Goal: Task Accomplishment & Management: Use online tool/utility

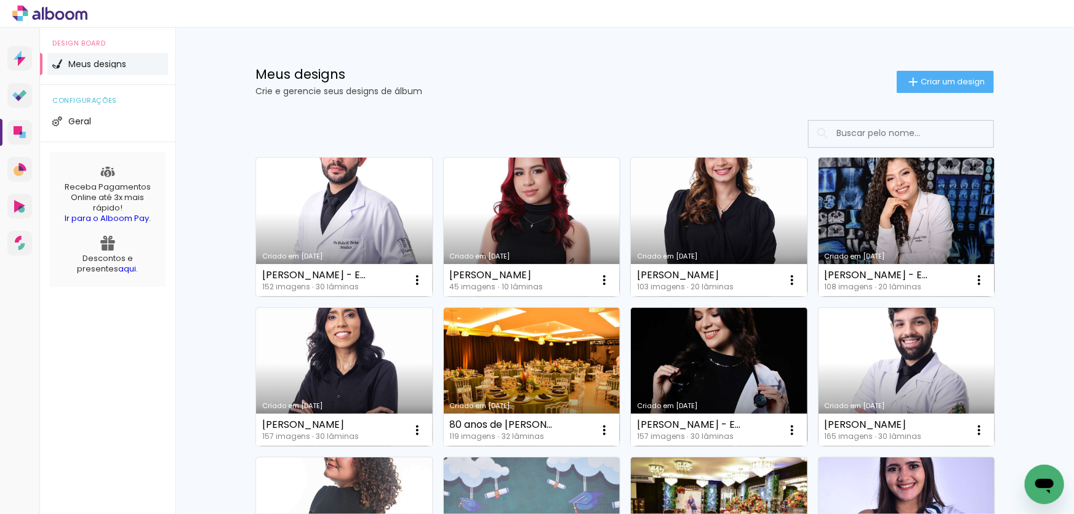
click at [594, 73] on h1 "Meus designs" at bounding box center [575, 74] width 641 height 13
click at [931, 75] on paper-button "Criar um design" at bounding box center [944, 82] width 97 height 22
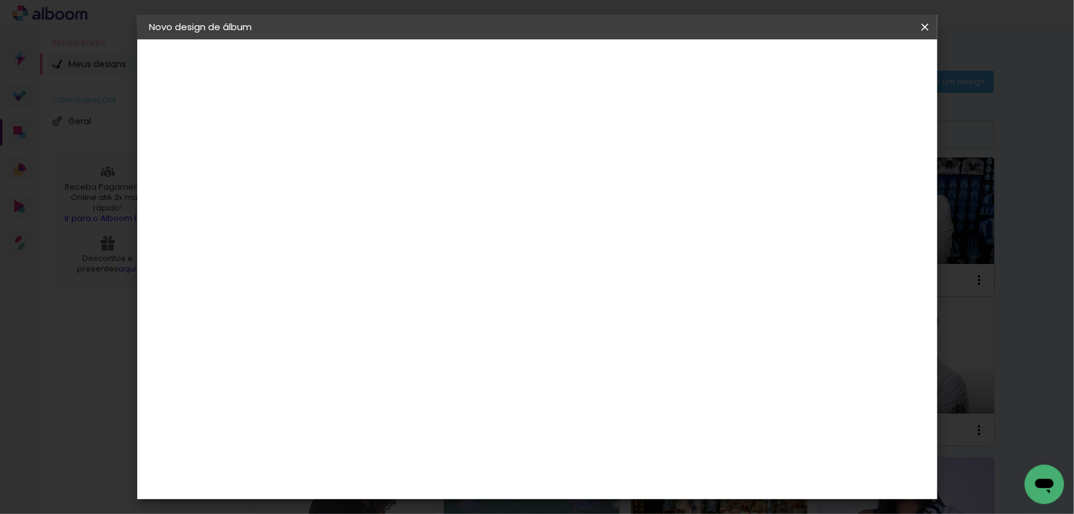
click at [351, 156] on input at bounding box center [351, 165] width 0 height 19
type input "[PERSON_NAME] - Ens Superior MED 101 UFAM 2025 - 30x30"
type paper-input "[PERSON_NAME] - Ens Superior MED 101 UFAM 2025 - 30x30"
click at [0, 0] on slot "Avançar" at bounding box center [0, 0] width 0 height 0
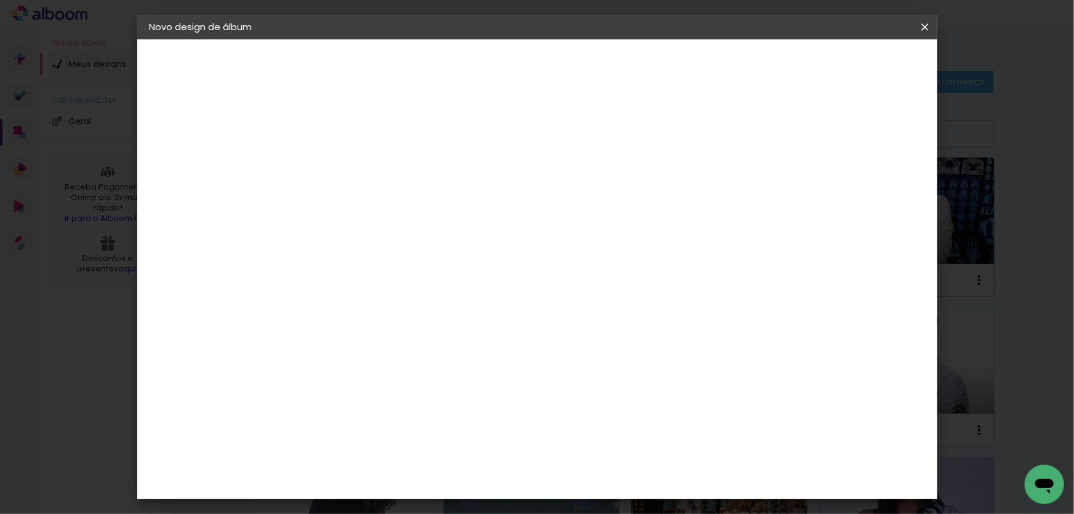
click at [581, 193] on paper-item "Tamanho Livre" at bounding box center [522, 186] width 118 height 27
click at [0, 0] on slot "Avançar" at bounding box center [0, 0] width 0 height 0
click at [848, 68] on span "Iniciar design" at bounding box center [820, 65] width 56 height 9
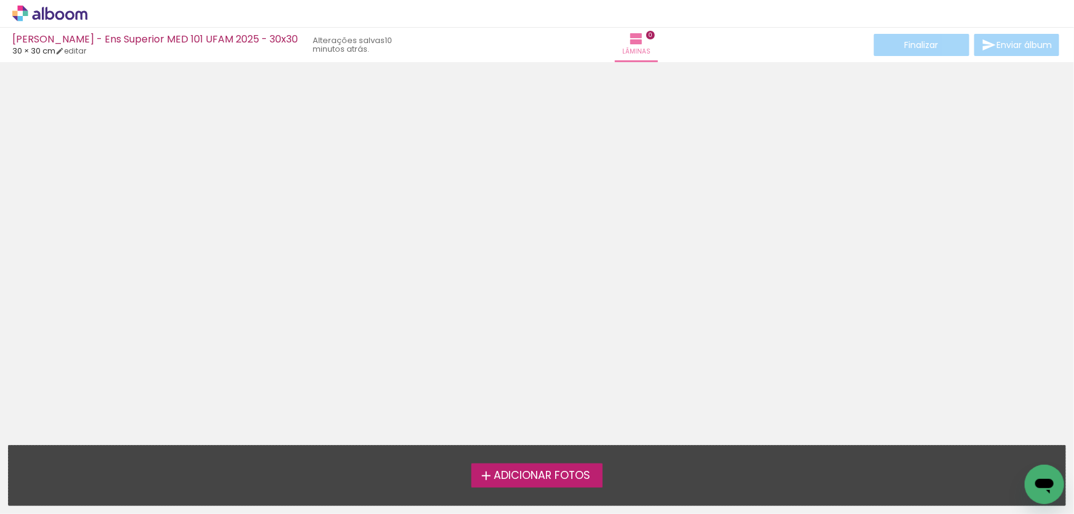
click at [535, 476] on span "Adicionar Fotos" at bounding box center [541, 475] width 97 height 11
click at [0, 0] on input "file" at bounding box center [0, 0] width 0 height 0
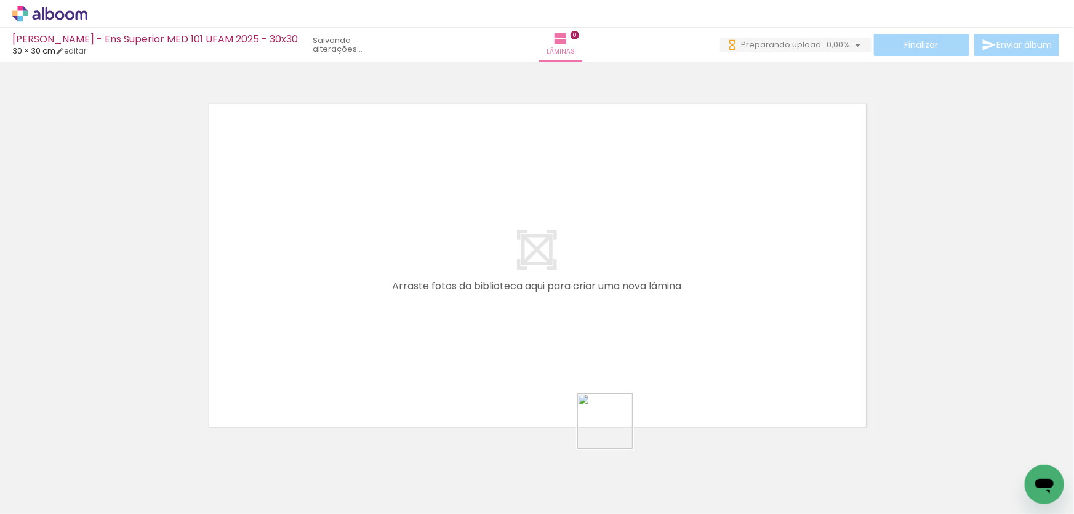
drag, startPoint x: 614, startPoint y: 430, endPoint x: 547, endPoint y: 437, distance: 67.4
click at [587, 335] on quentale-workspace at bounding box center [537, 257] width 1074 height 514
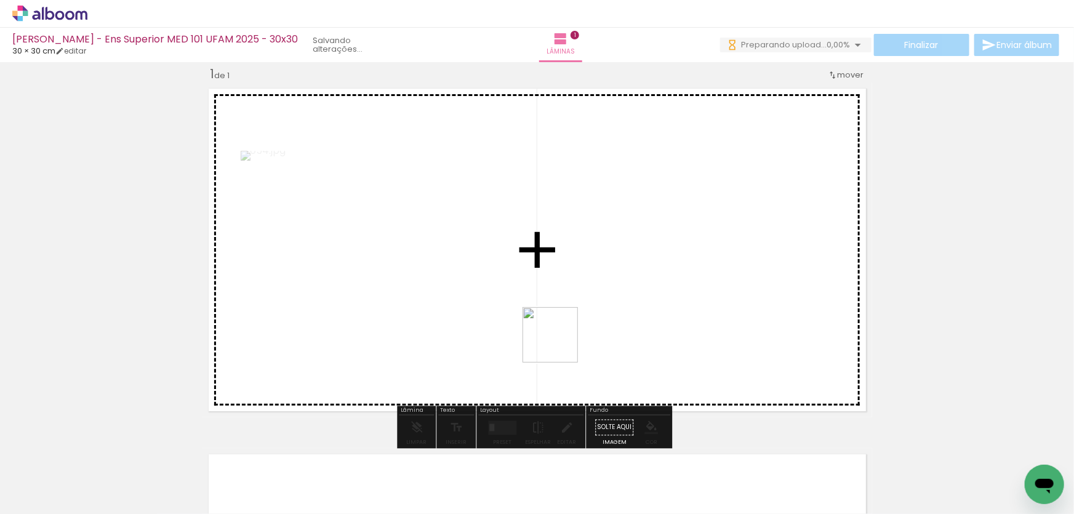
drag, startPoint x: 559, startPoint y: 365, endPoint x: 559, endPoint y: 332, distance: 32.6
click at [559, 333] on quentale-workspace at bounding box center [537, 257] width 1074 height 514
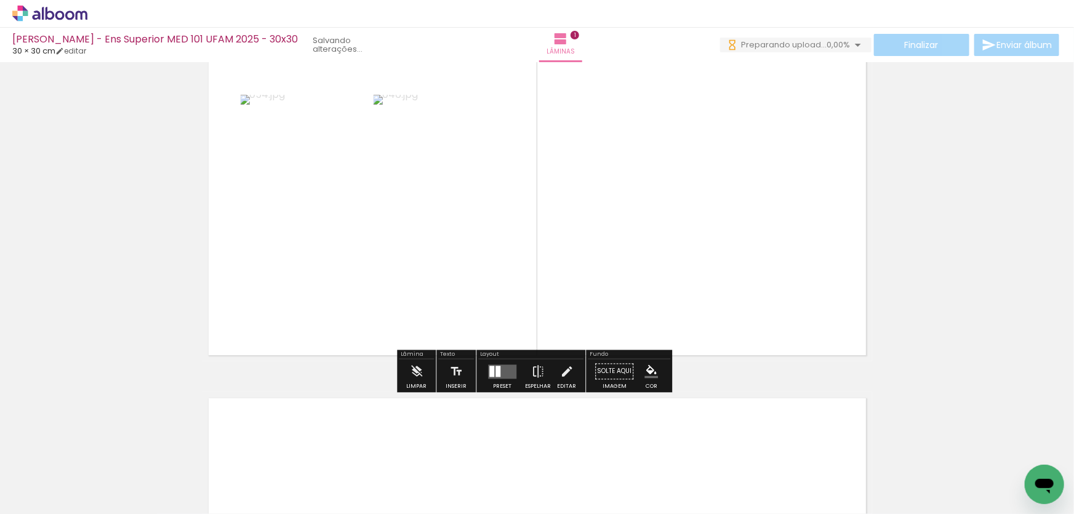
click at [495, 365] on div at bounding box center [497, 370] width 5 height 11
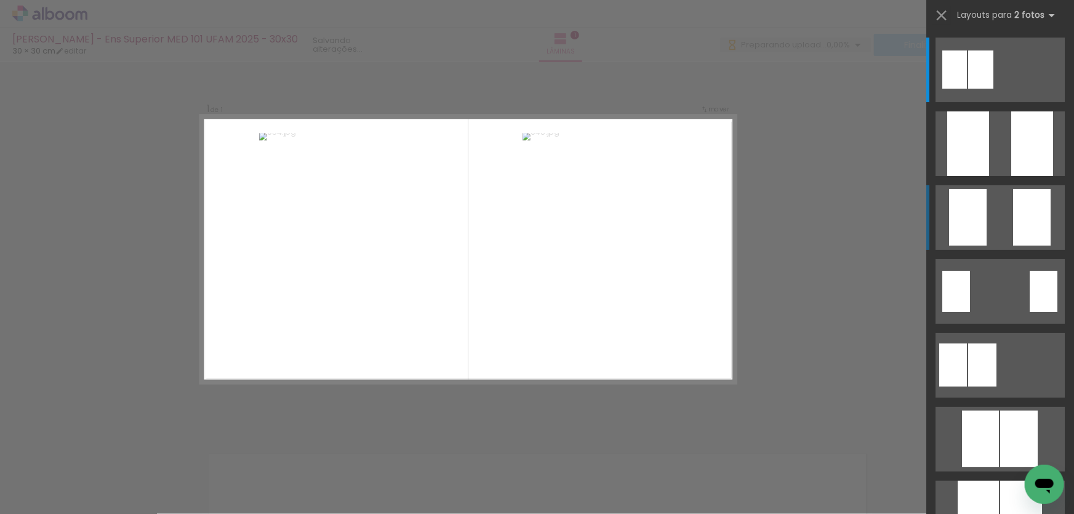
scroll to position [15, 0]
click at [983, 195] on quentale-layouter at bounding box center [999, 217] width 129 height 65
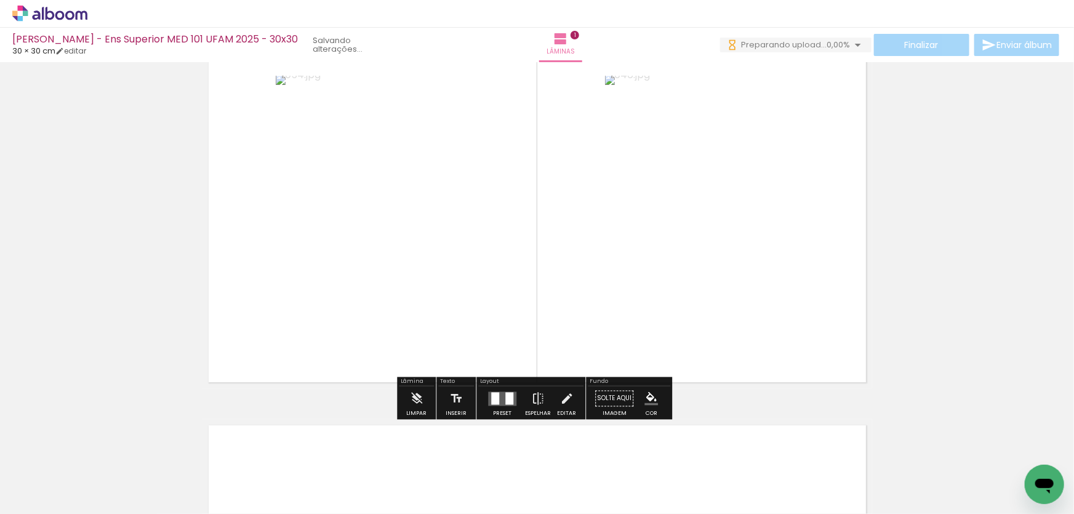
scroll to position [71, 0]
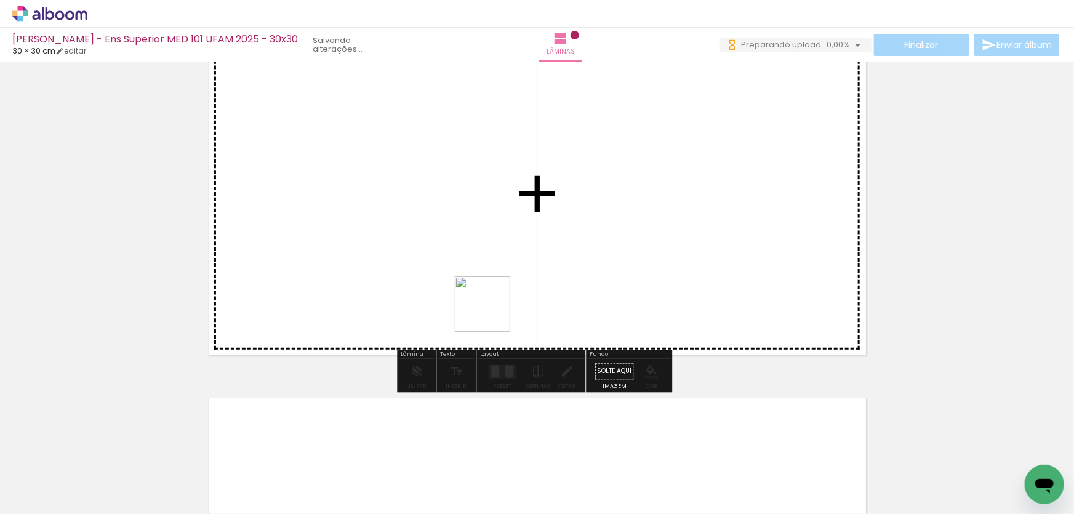
drag, startPoint x: 480, startPoint y: 466, endPoint x: 461, endPoint y: 406, distance: 62.7
click at [492, 293] on quentale-workspace at bounding box center [537, 257] width 1074 height 514
drag, startPoint x: 456, startPoint y: 351, endPoint x: 478, endPoint y: 309, distance: 47.1
click at [476, 313] on quentale-workspace at bounding box center [537, 257] width 1074 height 514
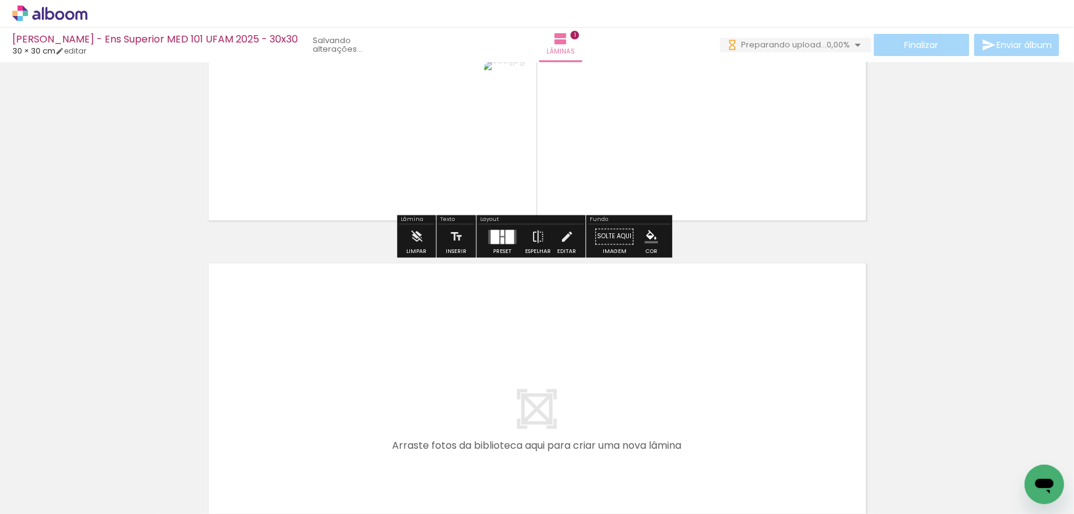
scroll to position [239, 0]
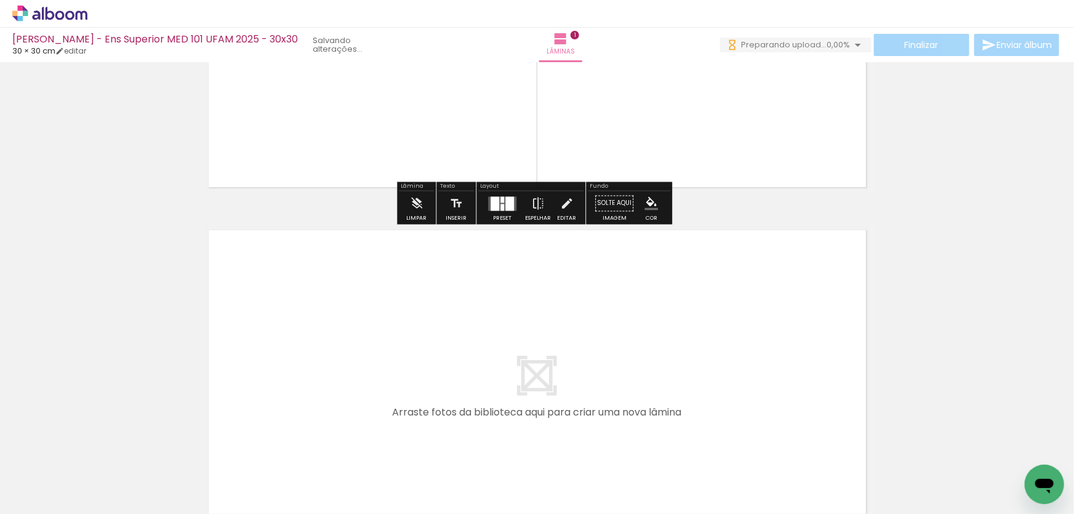
click at [54, 477] on input "Todas as fotos" at bounding box center [34, 476] width 47 height 10
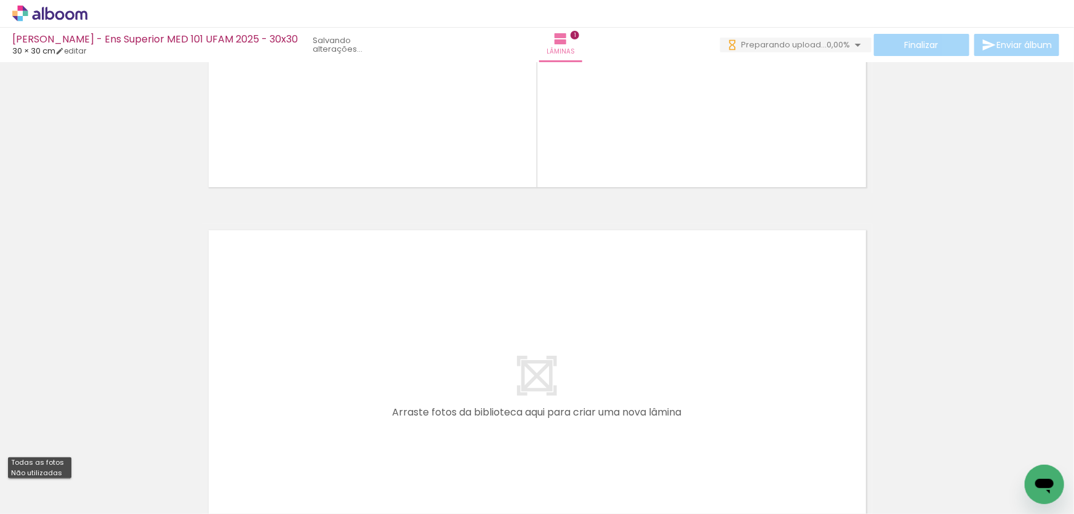
click at [0, 0] on slot "Não utilizadas" at bounding box center [0, 0] width 0 height 0
type input "Não utilizadas"
drag, startPoint x: 341, startPoint y: 434, endPoint x: 346, endPoint y: 380, distance: 54.3
click at [346, 380] on quentale-workspace at bounding box center [537, 257] width 1074 height 514
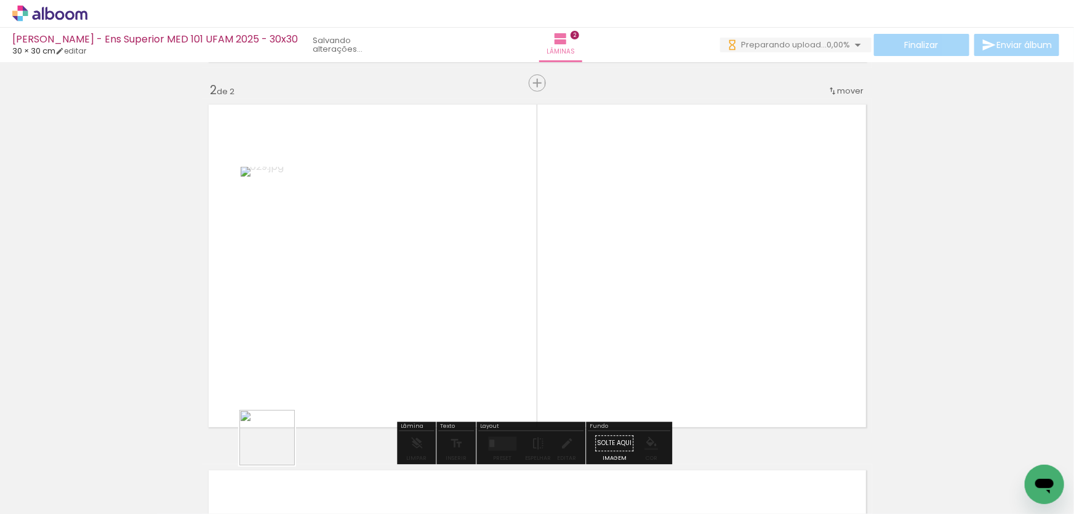
scroll to position [381, 0]
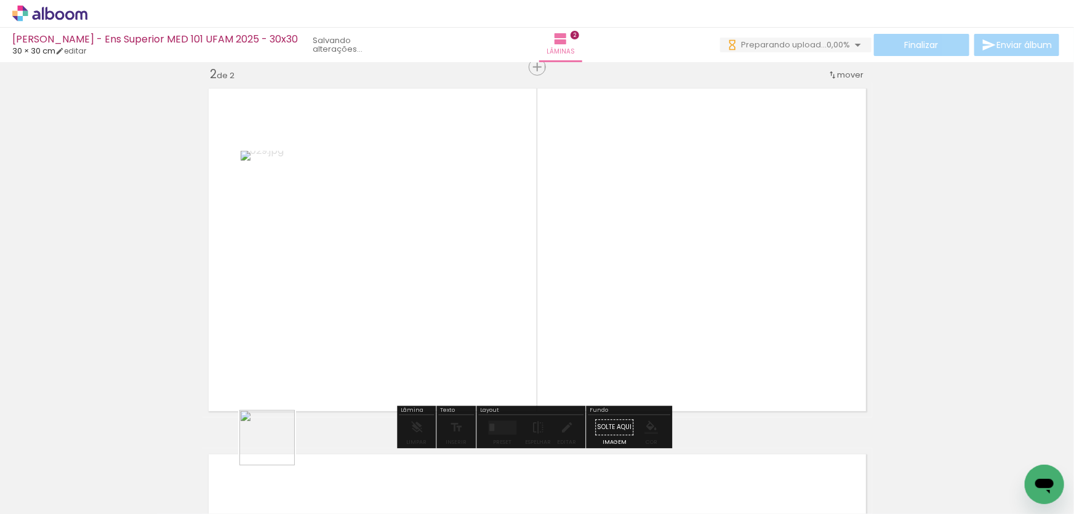
drag, startPoint x: 276, startPoint y: 447, endPoint x: 292, endPoint y: 400, distance: 49.4
click at [317, 376] on quentale-workspace at bounding box center [537, 257] width 1074 height 514
drag, startPoint x: 242, startPoint y: 425, endPoint x: 166, endPoint y: 438, distance: 77.4
click at [306, 358] on quentale-workspace at bounding box center [537, 257] width 1074 height 514
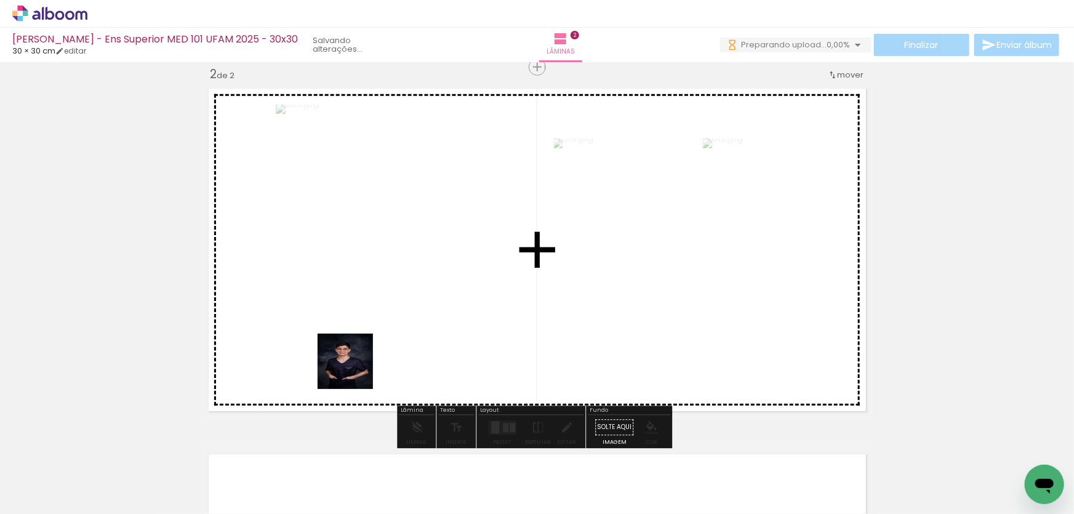
drag, startPoint x: 354, startPoint y: 370, endPoint x: 437, endPoint y: 320, distance: 96.7
click at [413, 335] on quentale-workspace at bounding box center [537, 257] width 1074 height 514
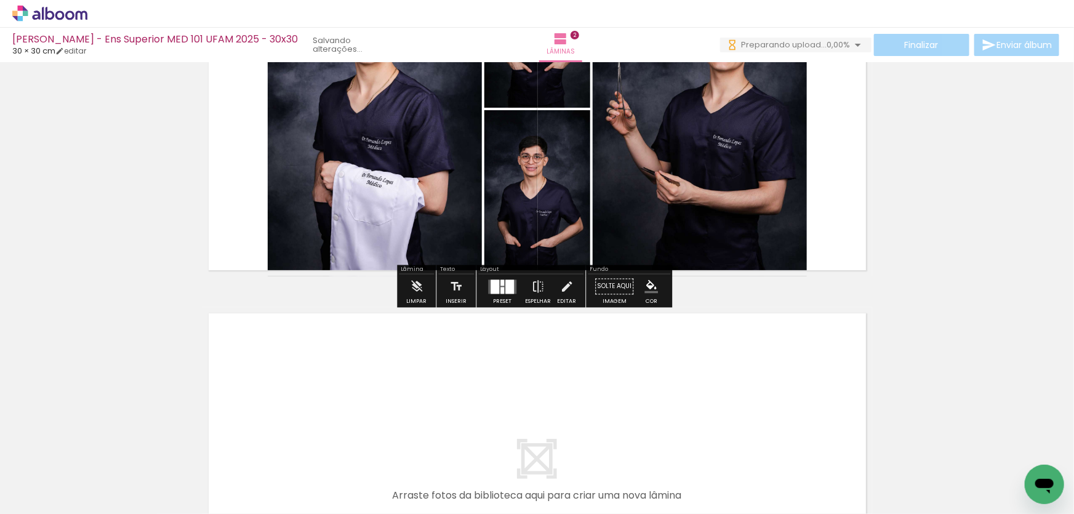
scroll to position [559, 0]
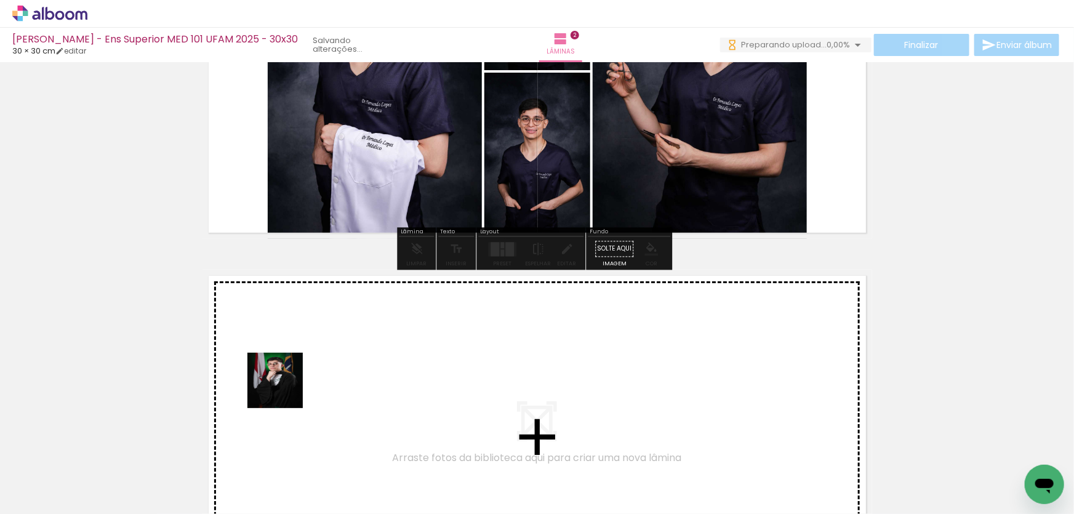
drag, startPoint x: 241, startPoint y: 426, endPoint x: 177, endPoint y: 455, distance: 70.5
click at [288, 386] on quentale-workspace at bounding box center [537, 257] width 1074 height 514
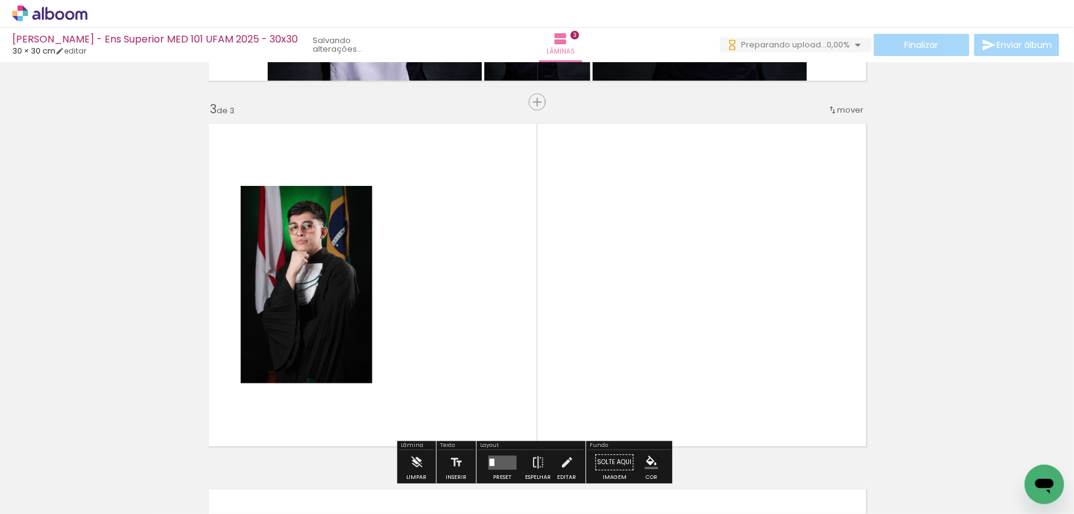
scroll to position [746, 0]
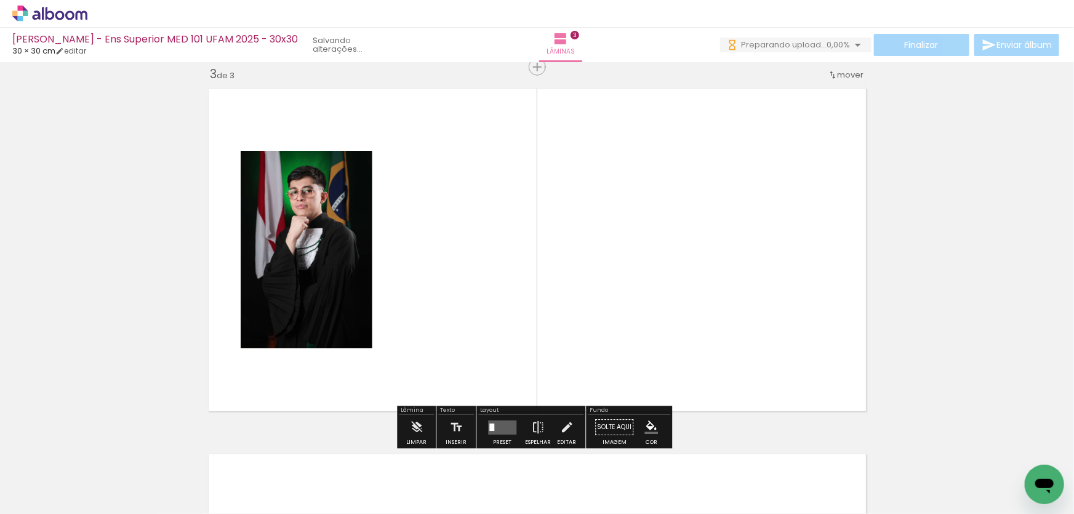
drag, startPoint x: 277, startPoint y: 380, endPoint x: 213, endPoint y: 412, distance: 71.0
click at [313, 361] on quentale-workspace at bounding box center [537, 257] width 1074 height 514
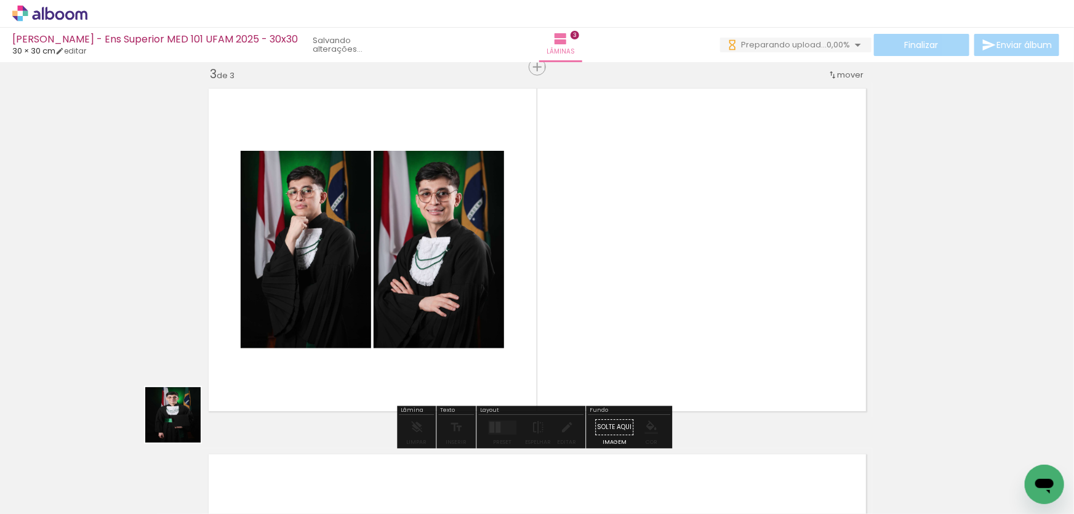
drag, startPoint x: 182, startPoint y: 424, endPoint x: 351, endPoint y: 351, distance: 183.8
click at [349, 352] on quentale-workspace at bounding box center [537, 257] width 1074 height 514
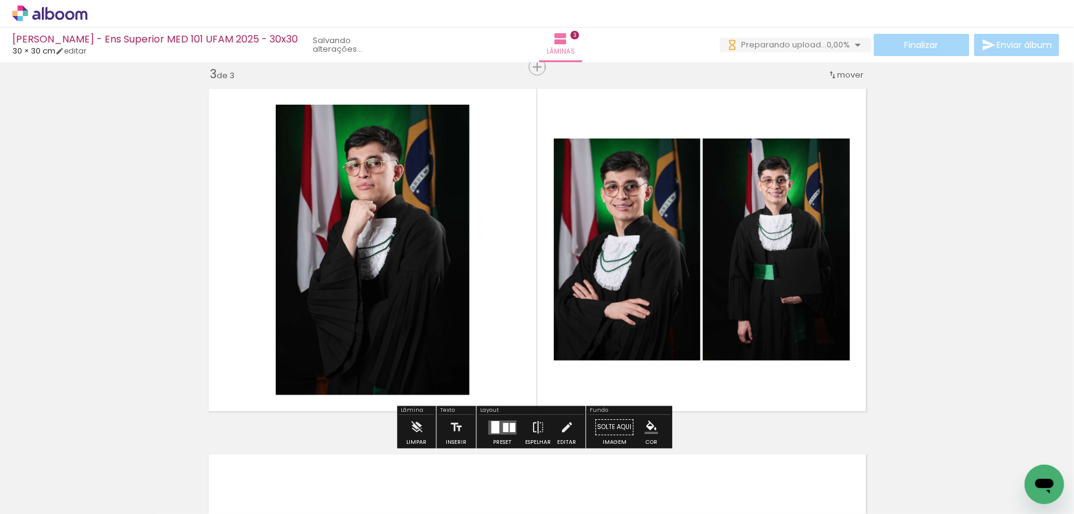
drag, startPoint x: 260, startPoint y: 474, endPoint x: 352, endPoint y: 351, distance: 153.4
click at [350, 354] on quentale-workspace at bounding box center [537, 257] width 1074 height 514
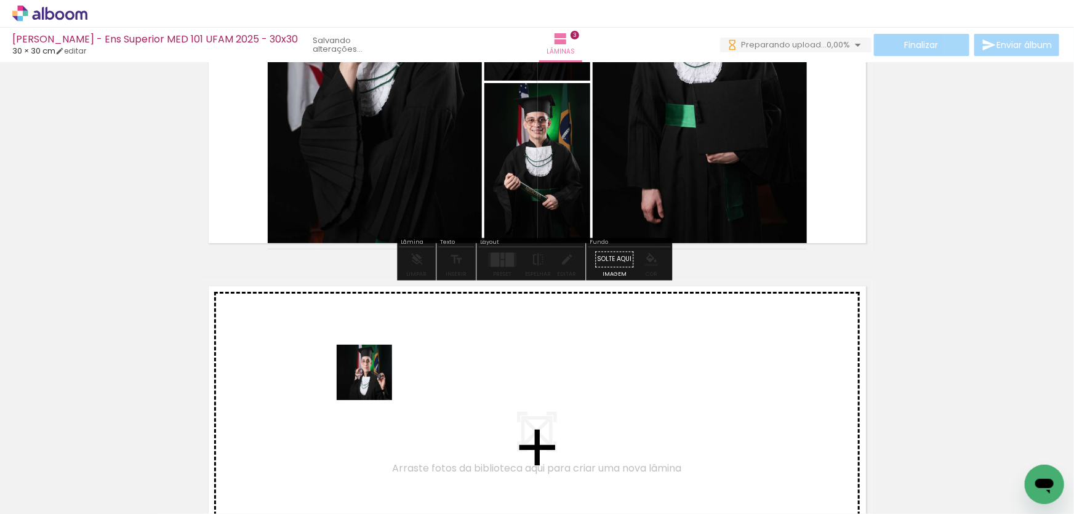
drag, startPoint x: 341, startPoint y: 456, endPoint x: 286, endPoint y: 440, distance: 57.0
click at [374, 377] on quentale-workspace at bounding box center [537, 257] width 1074 height 514
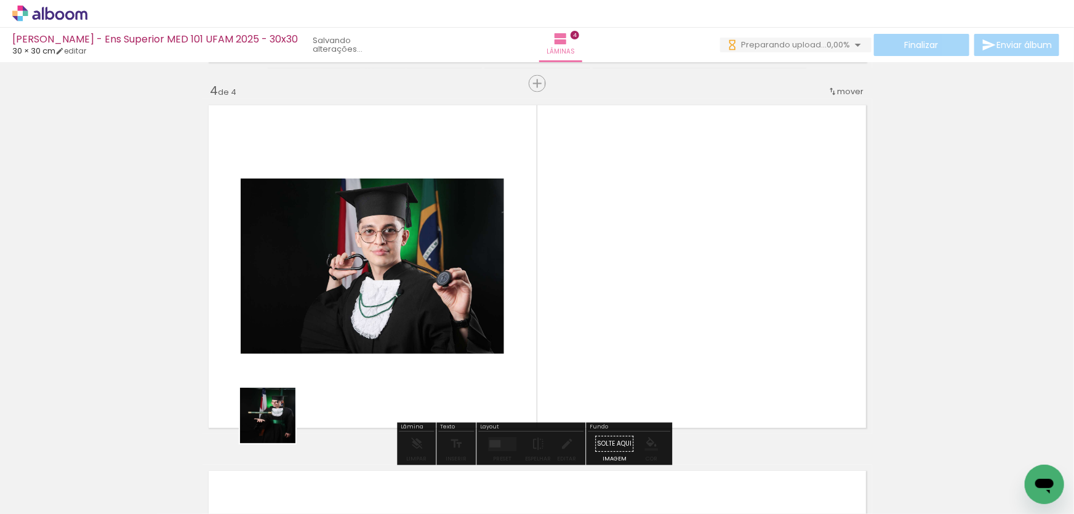
scroll to position [1112, 0]
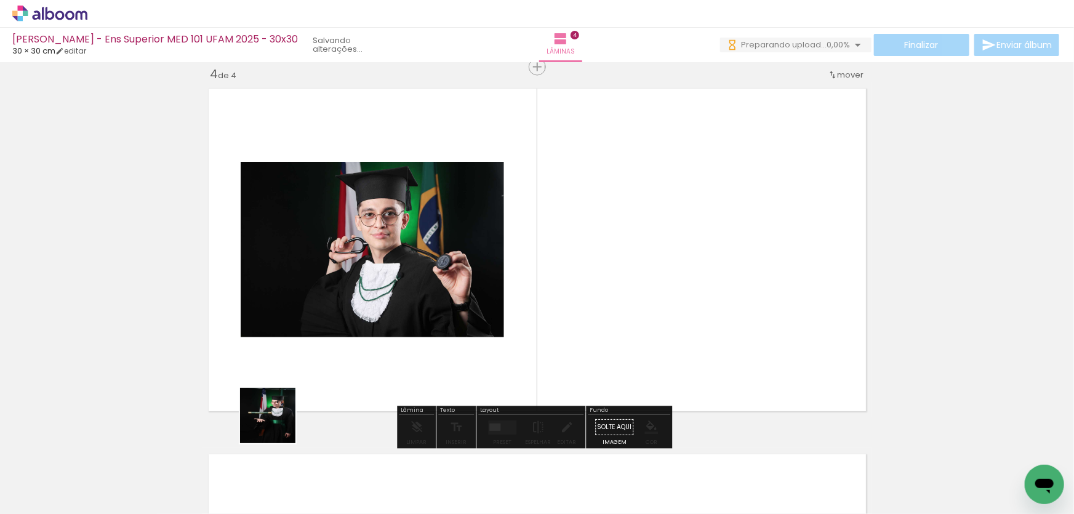
drag, startPoint x: 260, startPoint y: 468, endPoint x: 240, endPoint y: 431, distance: 42.1
click at [314, 359] on quentale-workspace at bounding box center [537, 257] width 1074 height 514
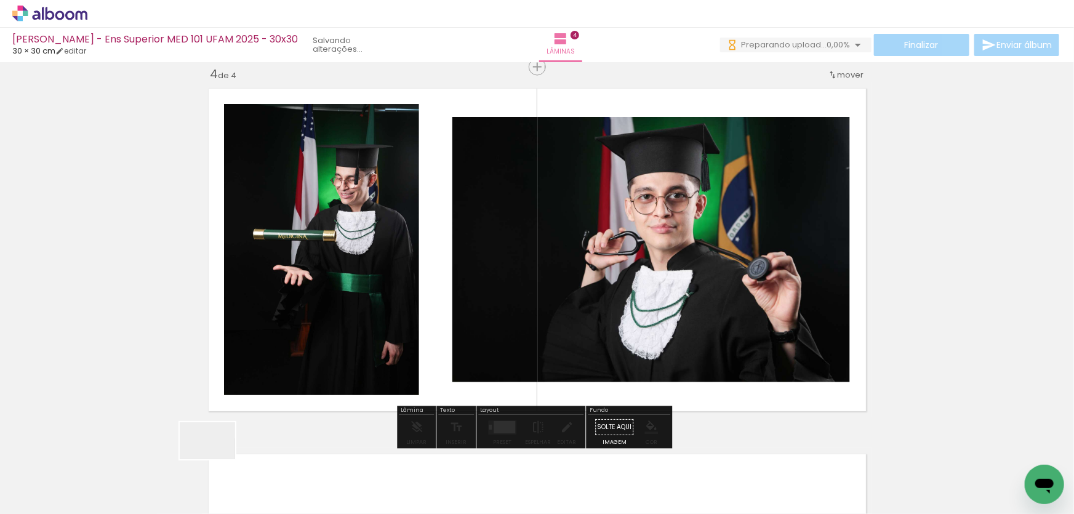
drag, startPoint x: 217, startPoint y: 459, endPoint x: 166, endPoint y: 434, distance: 56.4
click at [332, 340] on quentale-workspace at bounding box center [537, 257] width 1074 height 514
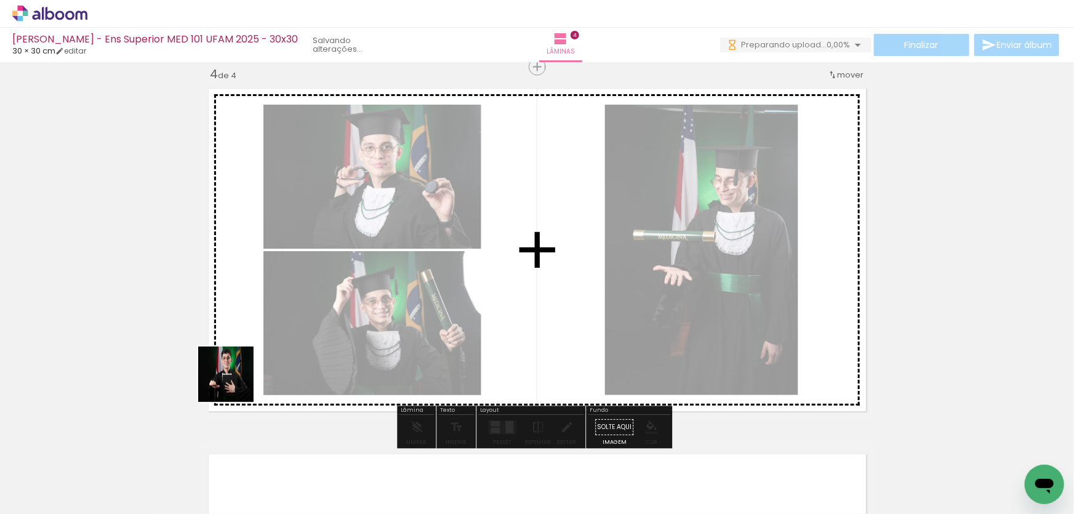
drag, startPoint x: 137, startPoint y: 453, endPoint x: 358, endPoint y: 321, distance: 257.7
click at [328, 336] on quentale-workspace at bounding box center [537, 257] width 1074 height 514
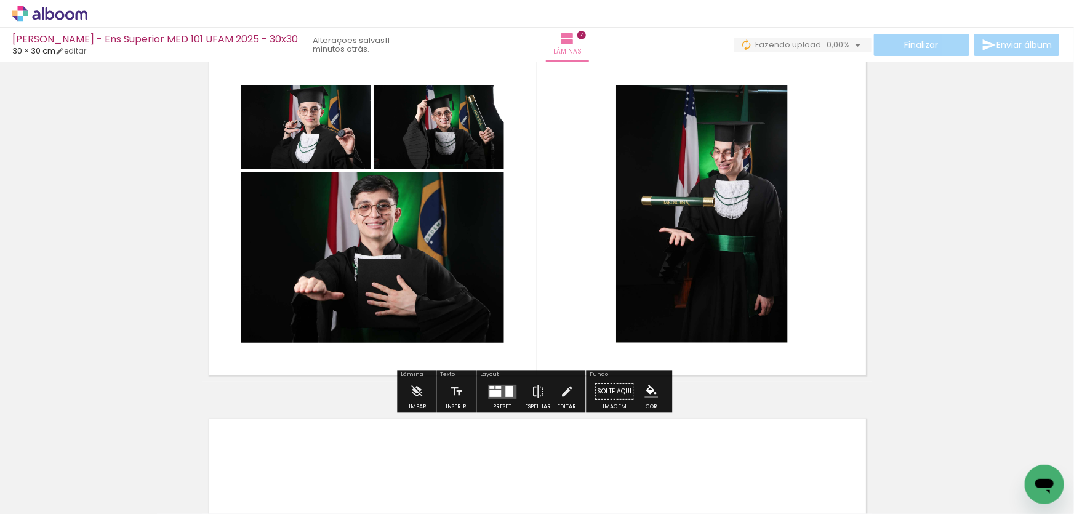
scroll to position [1391, 0]
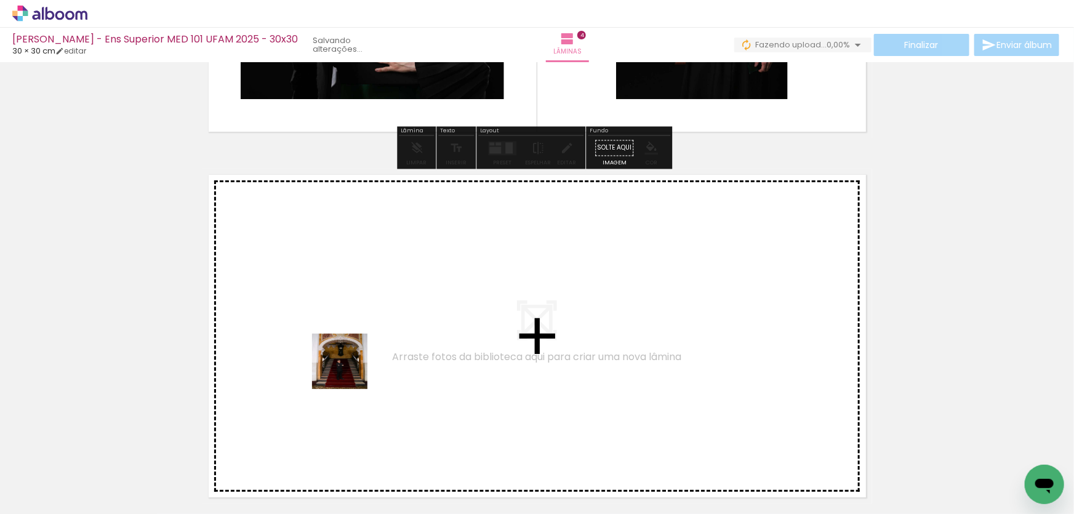
drag, startPoint x: 348, startPoint y: 385, endPoint x: 243, endPoint y: 461, distance: 129.8
click at [351, 359] on quentale-workspace at bounding box center [537, 257] width 1074 height 514
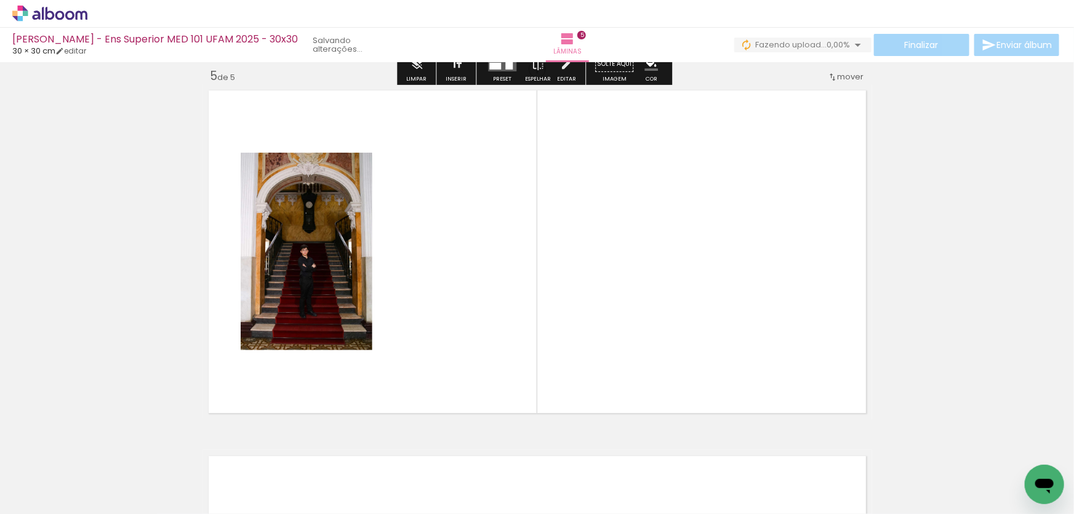
scroll to position [1477, 0]
drag, startPoint x: 251, startPoint y: 462, endPoint x: 199, endPoint y: 463, distance: 51.7
click at [312, 365] on quentale-workspace at bounding box center [537, 257] width 1074 height 514
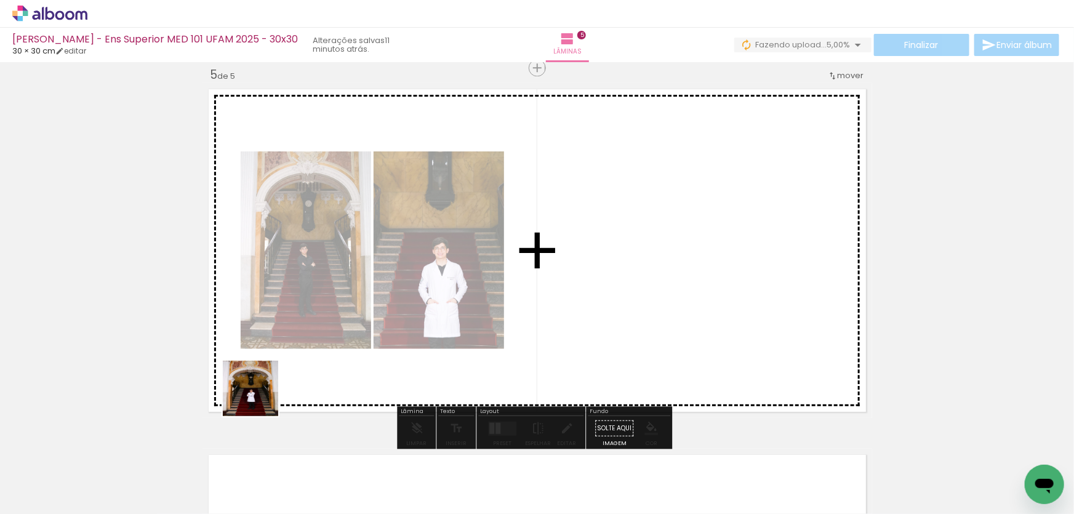
drag, startPoint x: 260, startPoint y: 397, endPoint x: 185, endPoint y: 441, distance: 86.8
click at [299, 362] on quentale-workspace at bounding box center [537, 257] width 1074 height 514
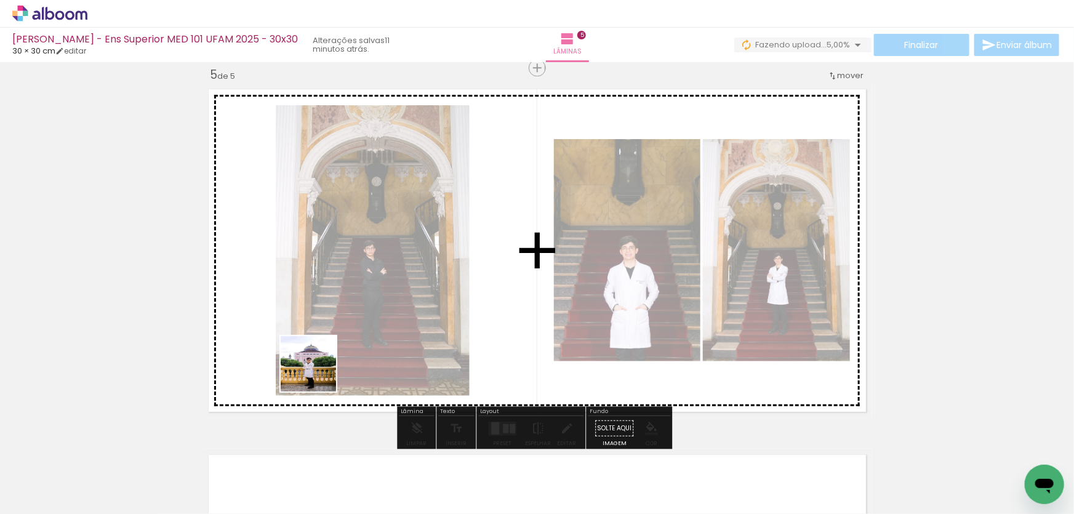
drag, startPoint x: 135, startPoint y: 474, endPoint x: 425, endPoint y: 324, distance: 325.5
click at [385, 345] on quentale-workspace at bounding box center [537, 257] width 1074 height 514
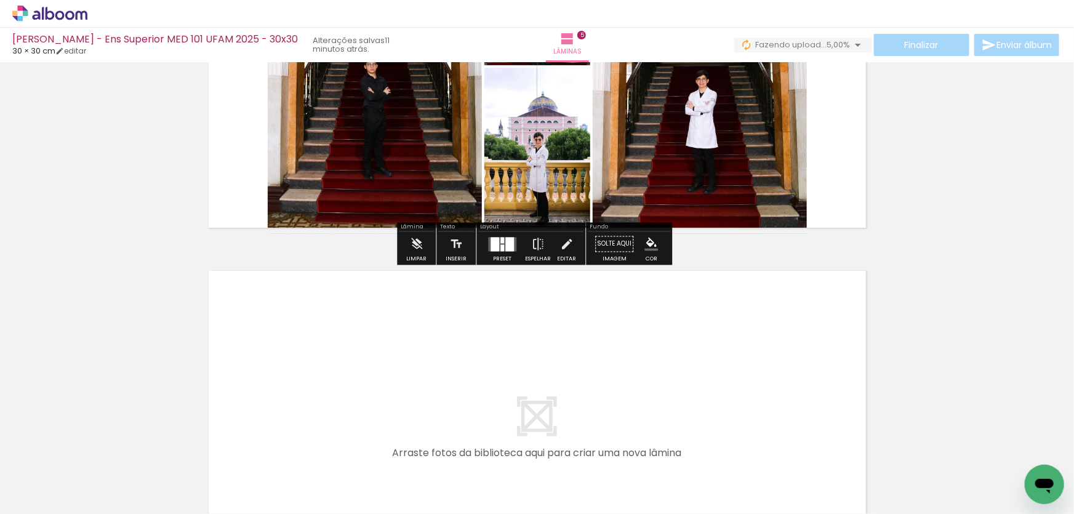
scroll to position [1700, 0]
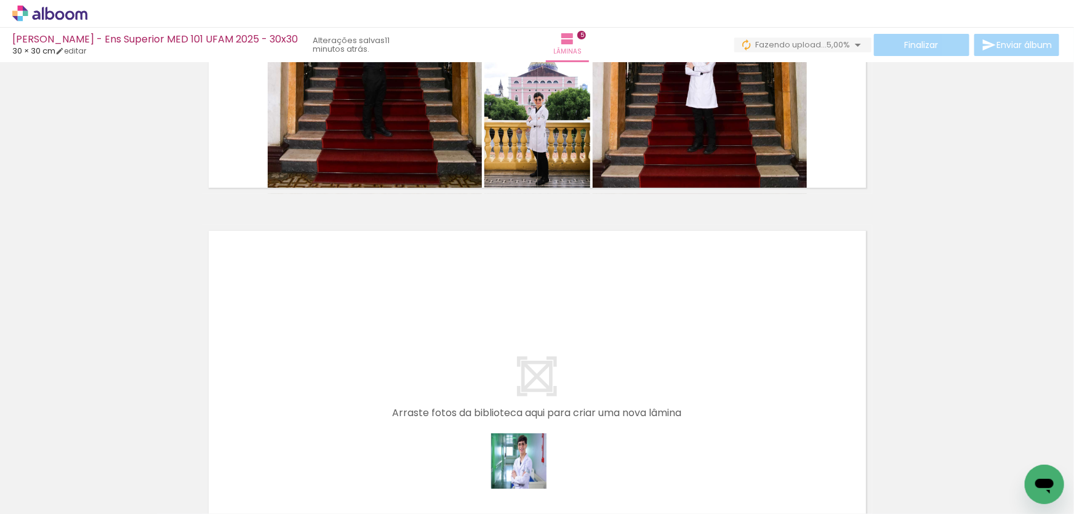
drag, startPoint x: 528, startPoint y: 478, endPoint x: 483, endPoint y: 440, distance: 59.0
click at [510, 378] on quentale-workspace at bounding box center [537, 257] width 1074 height 514
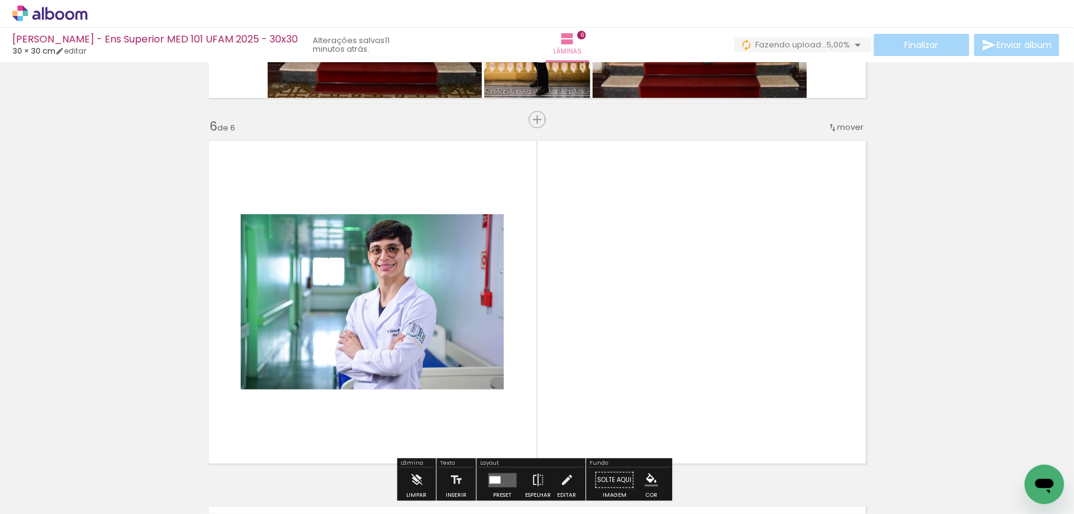
scroll to position [1843, 0]
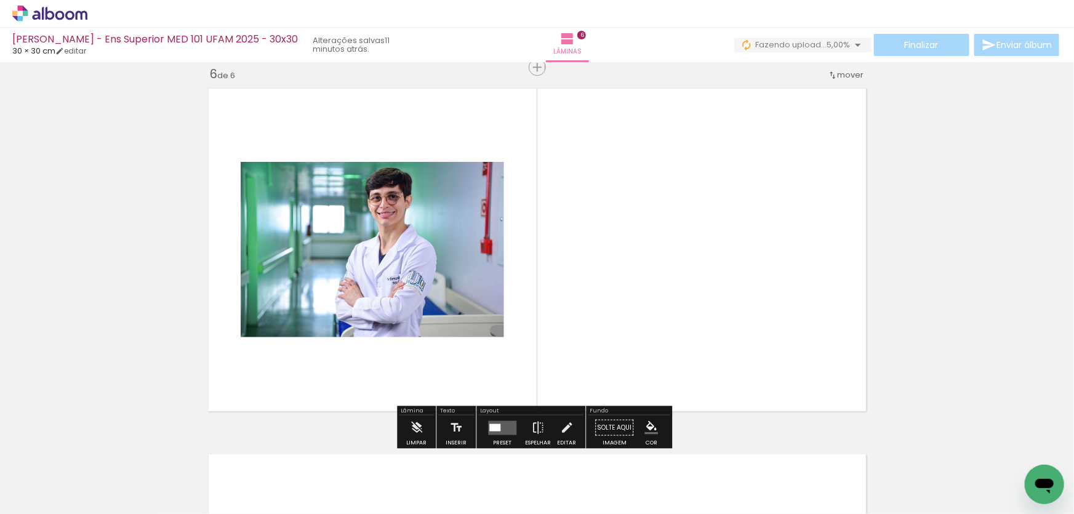
drag, startPoint x: 469, startPoint y: 484, endPoint x: 432, endPoint y: 429, distance: 66.0
click at [479, 375] on quentale-workspace at bounding box center [537, 257] width 1074 height 514
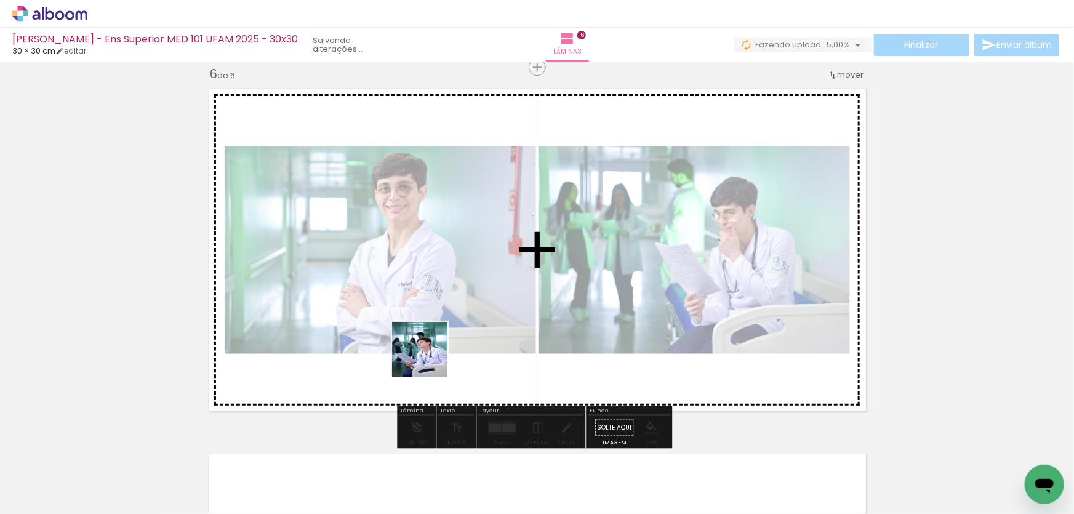
drag, startPoint x: 418, startPoint y: 468, endPoint x: 375, endPoint y: 418, distance: 65.9
click at [431, 342] on quentale-workspace at bounding box center [537, 257] width 1074 height 514
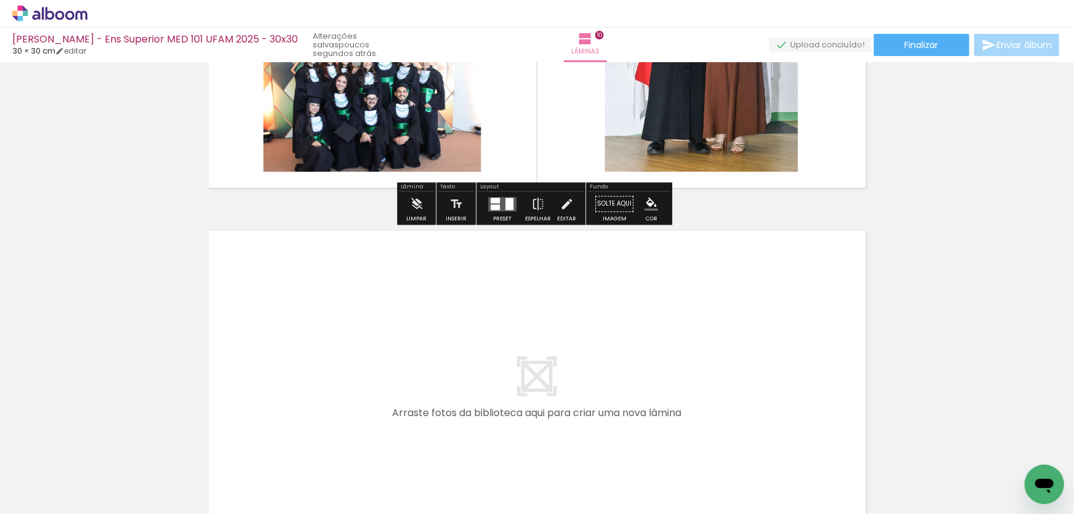
drag, startPoint x: 194, startPoint y: 465, endPoint x: 284, endPoint y: 383, distance: 121.5
click at [284, 383] on quentale-workspace at bounding box center [537, 257] width 1074 height 514
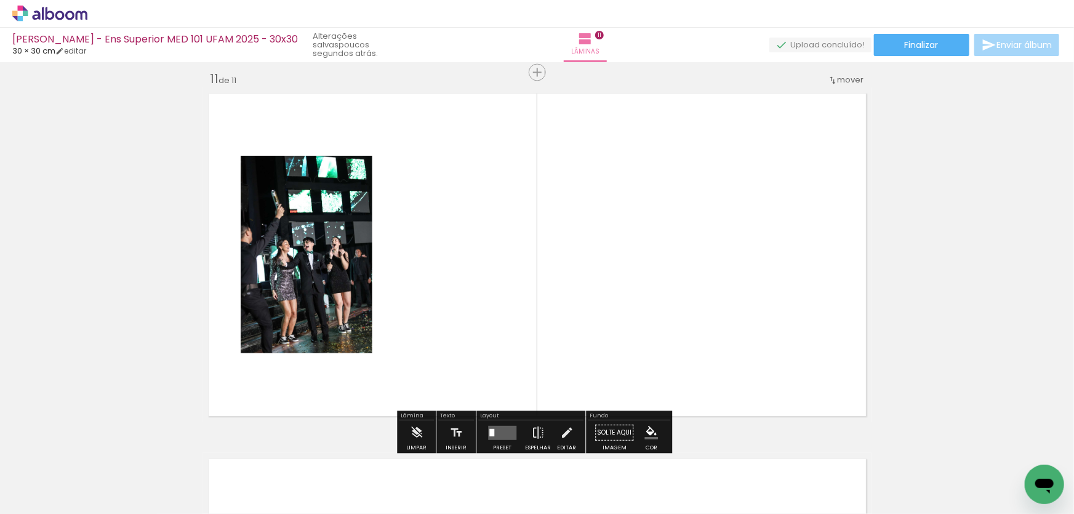
scroll to position [3670, 0]
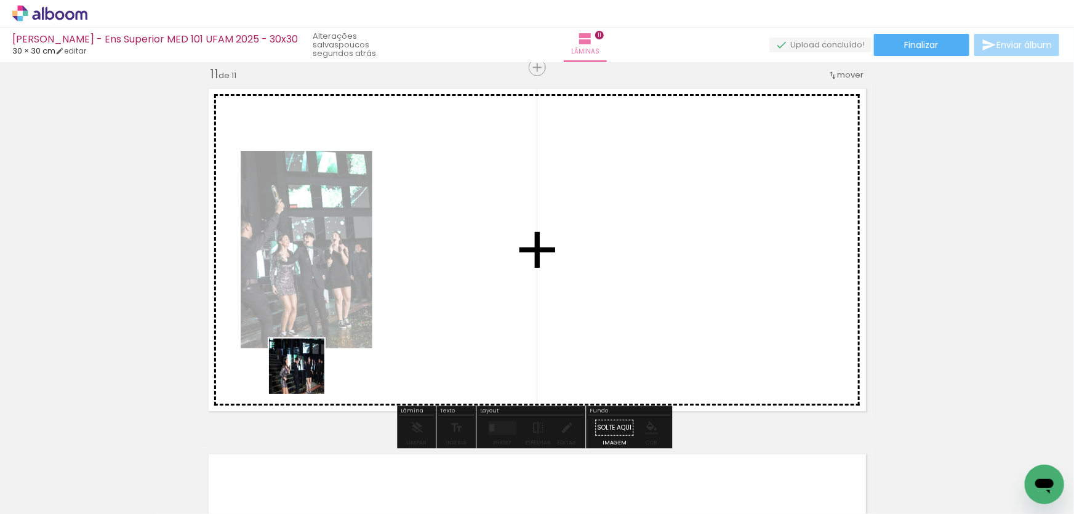
drag, startPoint x: 201, startPoint y: 466, endPoint x: 285, endPoint y: 391, distance: 112.8
click at [317, 366] on quentale-workspace at bounding box center [537, 257] width 1074 height 514
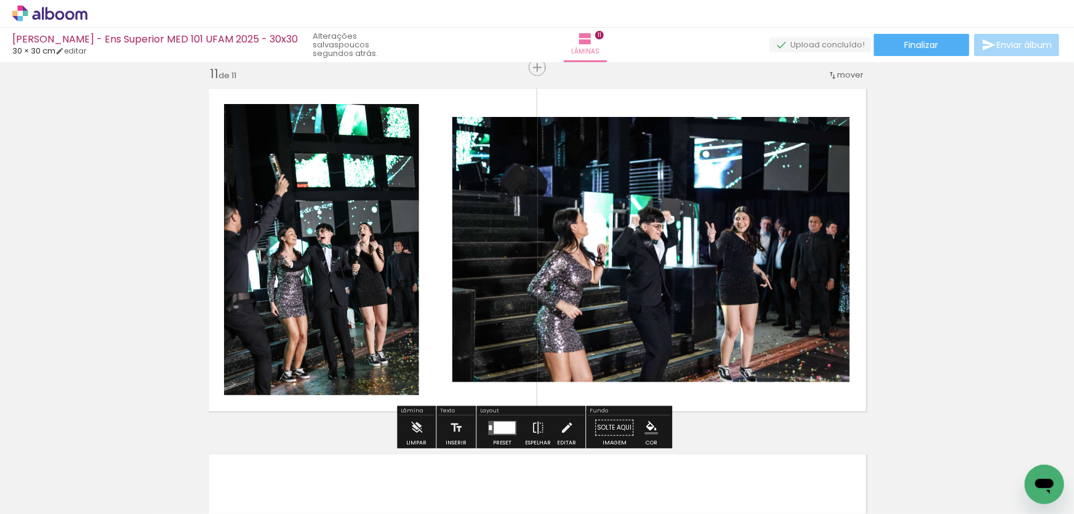
drag, startPoint x: 285, startPoint y: 375, endPoint x: 285, endPoint y: 359, distance: 16.0
click at [298, 359] on quentale-workspace at bounding box center [537, 257] width 1074 height 514
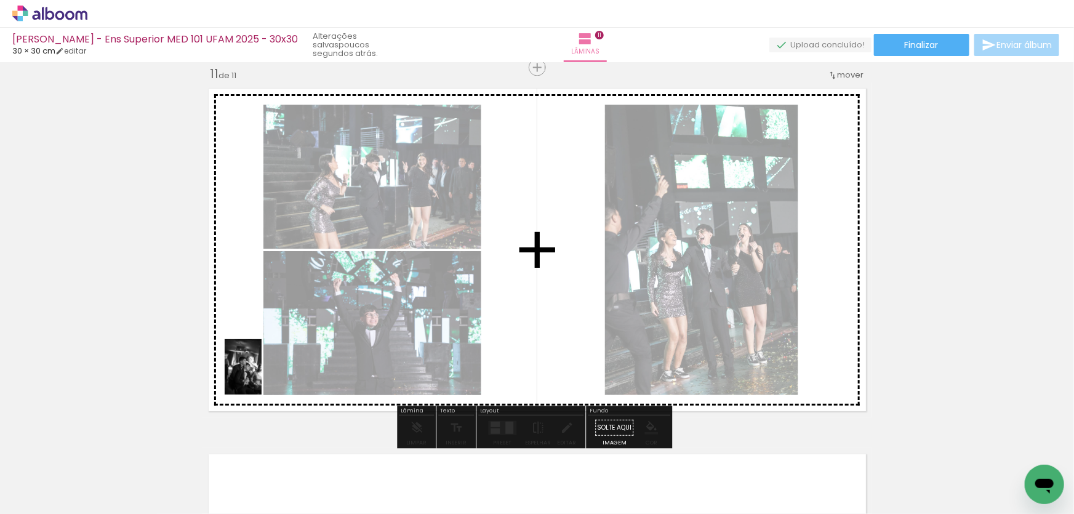
drag, startPoint x: 122, startPoint y: 484, endPoint x: 265, endPoint y: 373, distance: 180.5
click at [265, 373] on quentale-workspace at bounding box center [537, 257] width 1074 height 514
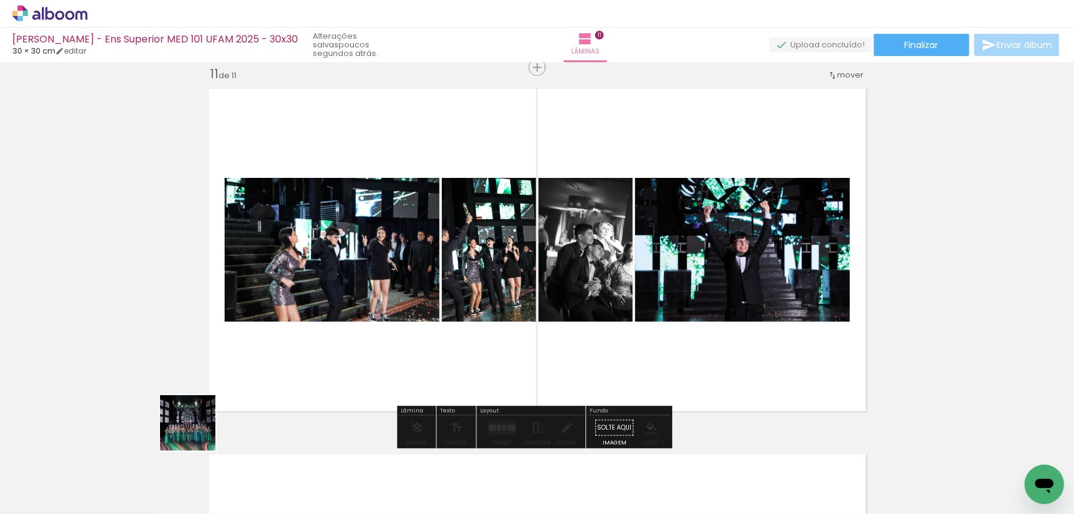
drag, startPoint x: 140, startPoint y: 466, endPoint x: 340, endPoint y: 357, distance: 227.9
click at [338, 358] on quentale-workspace at bounding box center [537, 257] width 1074 height 514
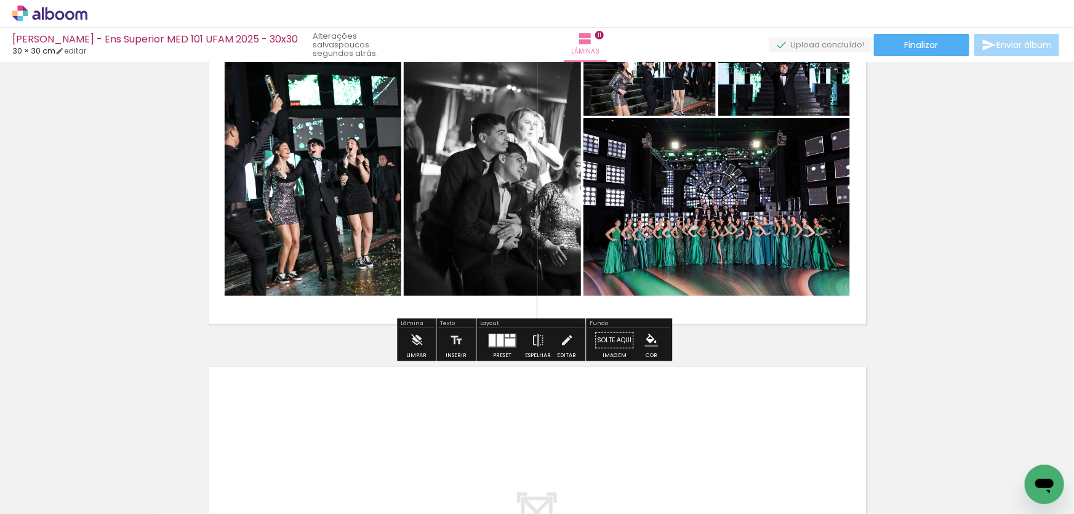
scroll to position [3782, 0]
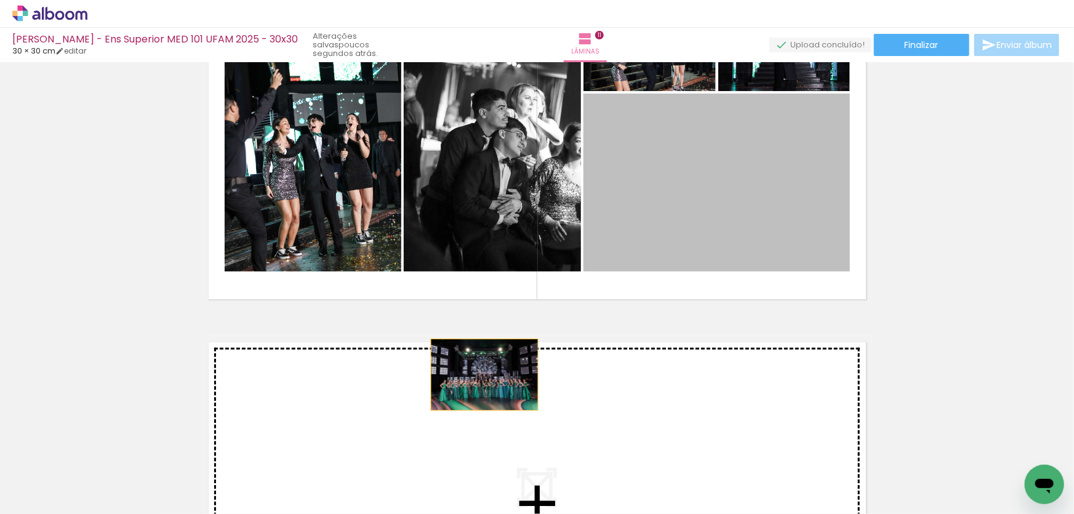
drag, startPoint x: 727, startPoint y: 233, endPoint x: 480, endPoint y: 374, distance: 284.4
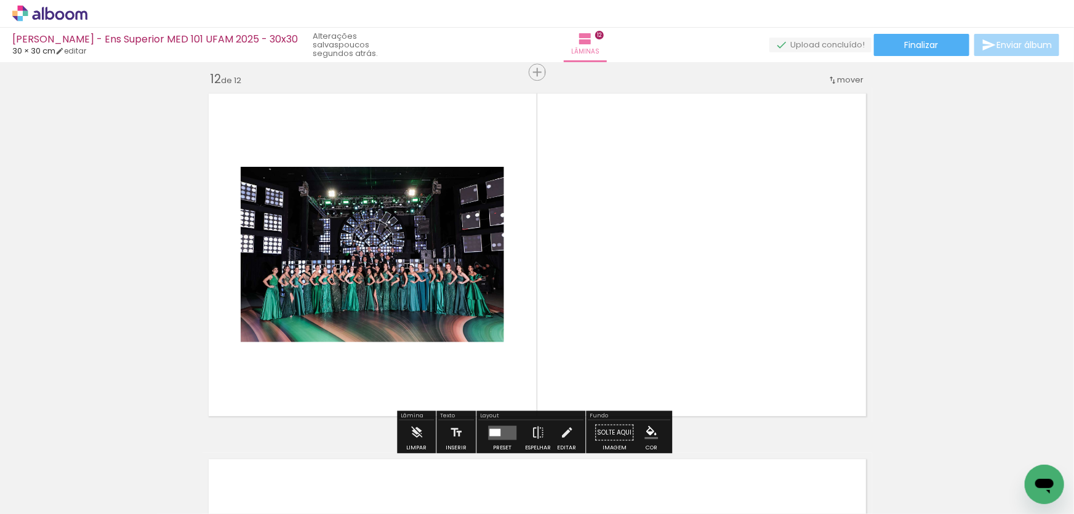
scroll to position [4035, 0]
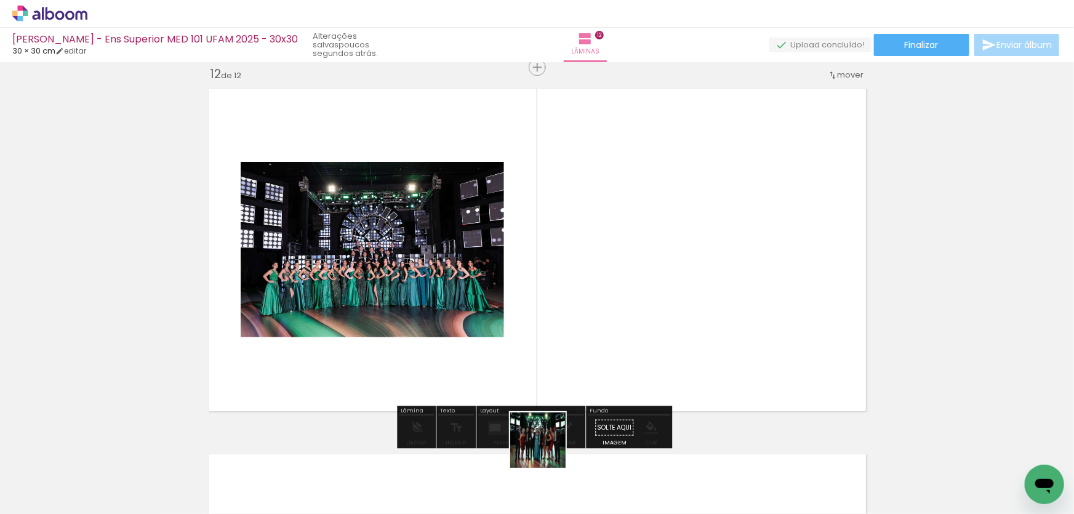
drag, startPoint x: 545, startPoint y: 484, endPoint x: 568, endPoint y: 320, distance: 165.9
click at [568, 320] on quentale-workspace at bounding box center [537, 257] width 1074 height 514
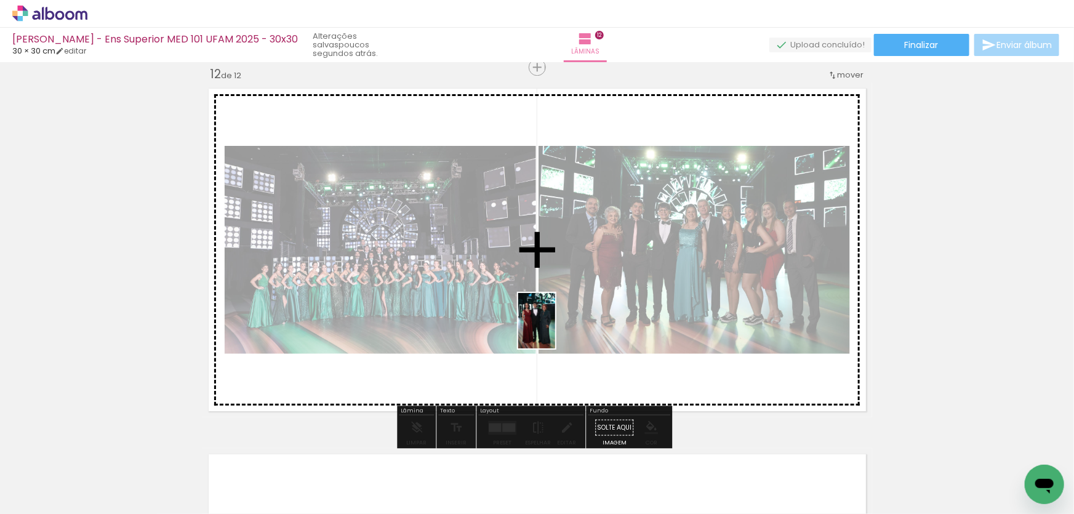
drag, startPoint x: 541, startPoint y: 480, endPoint x: 555, endPoint y: 322, distance: 158.1
click at [555, 322] on quentale-workspace at bounding box center [537, 257] width 1074 height 514
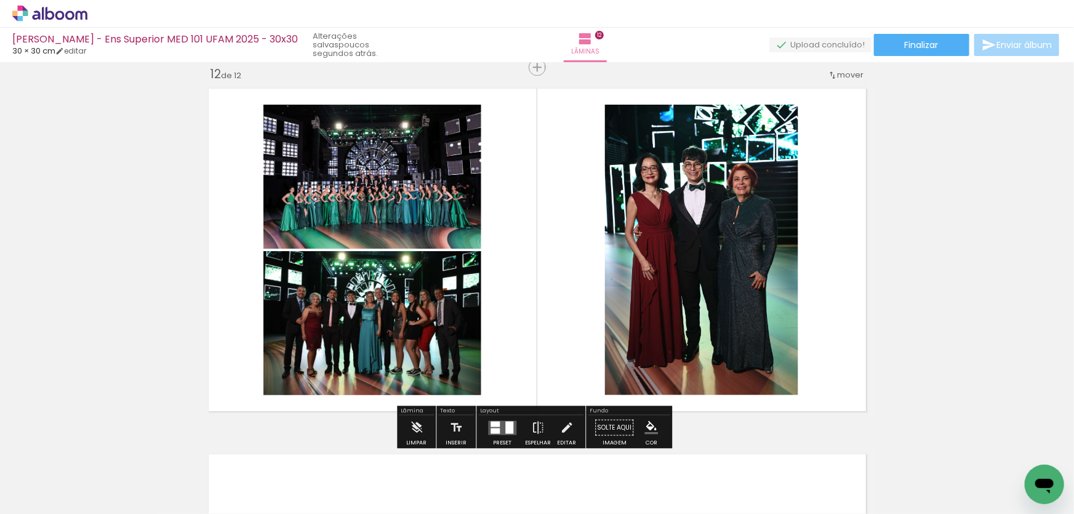
drag, startPoint x: 194, startPoint y: 457, endPoint x: 181, endPoint y: 413, distance: 46.0
click at [245, 364] on quentale-workspace at bounding box center [537, 257] width 1074 height 514
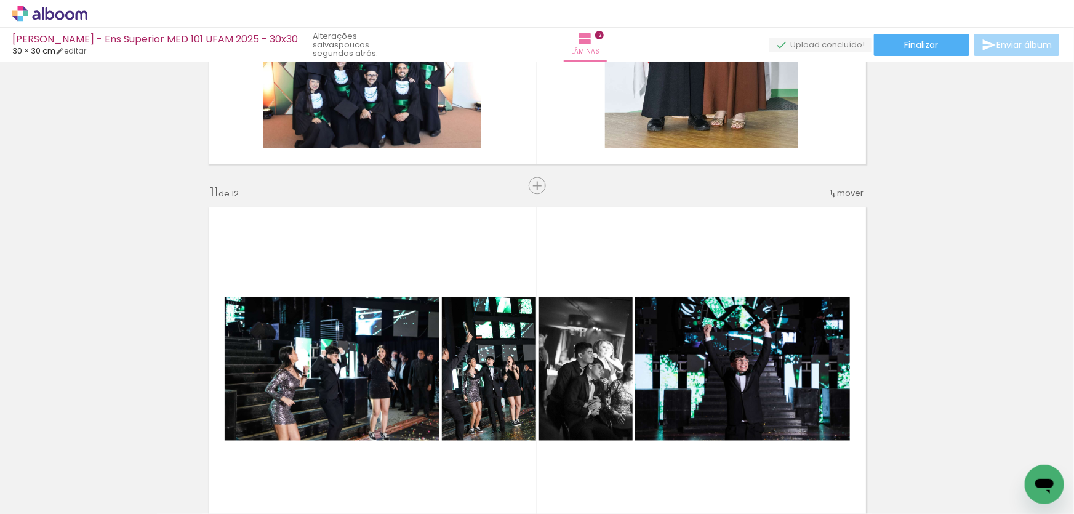
scroll to position [3531, 0]
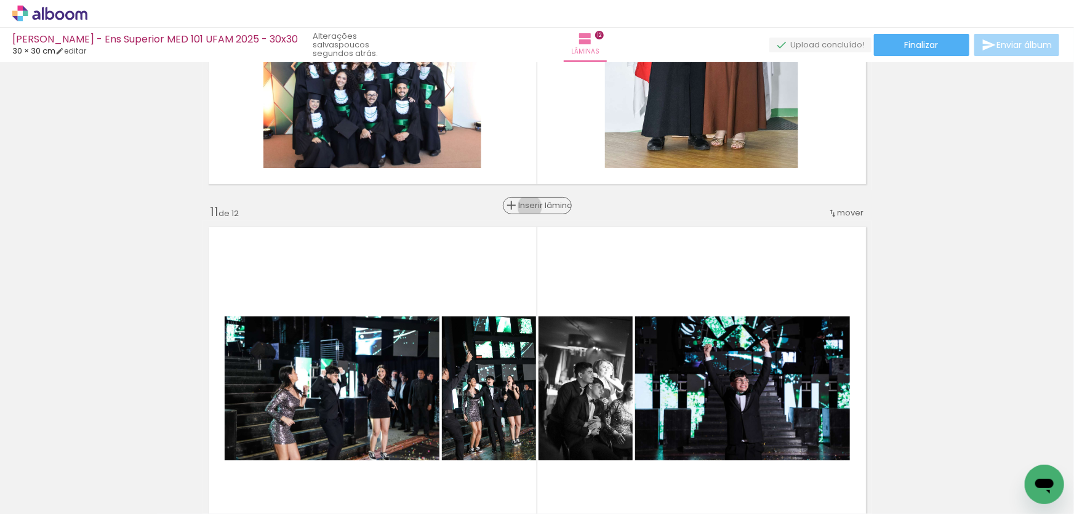
click at [533, 207] on span "Inserir lâmina" at bounding box center [543, 206] width 48 height 8
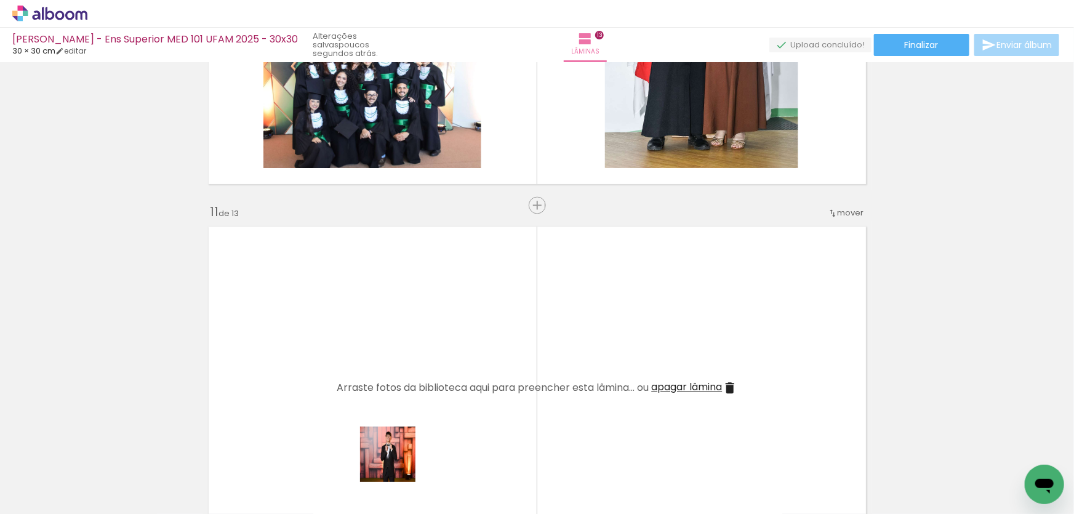
drag, startPoint x: 397, startPoint y: 463, endPoint x: 351, endPoint y: 459, distance: 45.7
click at [407, 401] on quentale-workspace at bounding box center [537, 257] width 1074 height 514
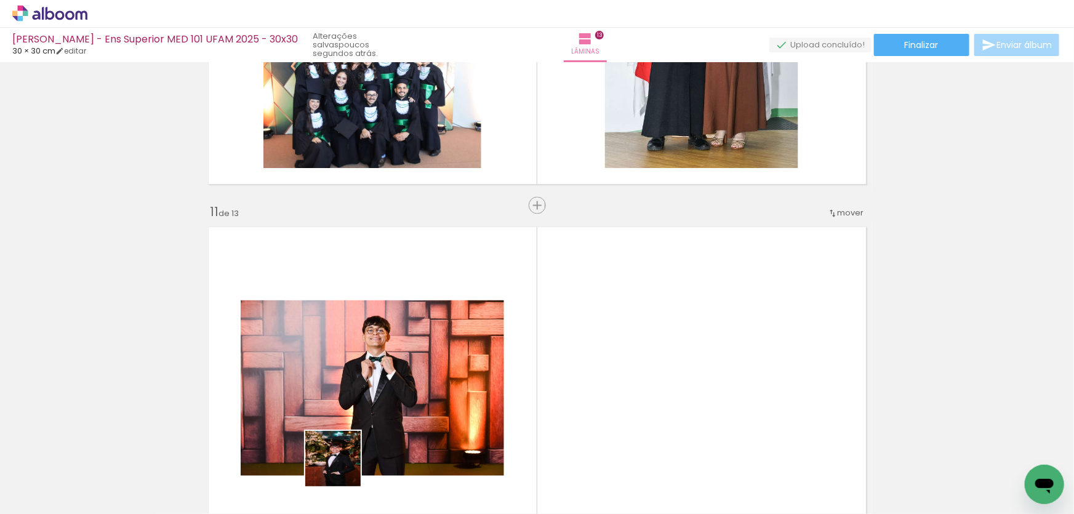
drag, startPoint x: 342, startPoint y: 468, endPoint x: 284, endPoint y: 455, distance: 59.7
click at [365, 381] on quentale-workspace at bounding box center [537, 257] width 1074 height 514
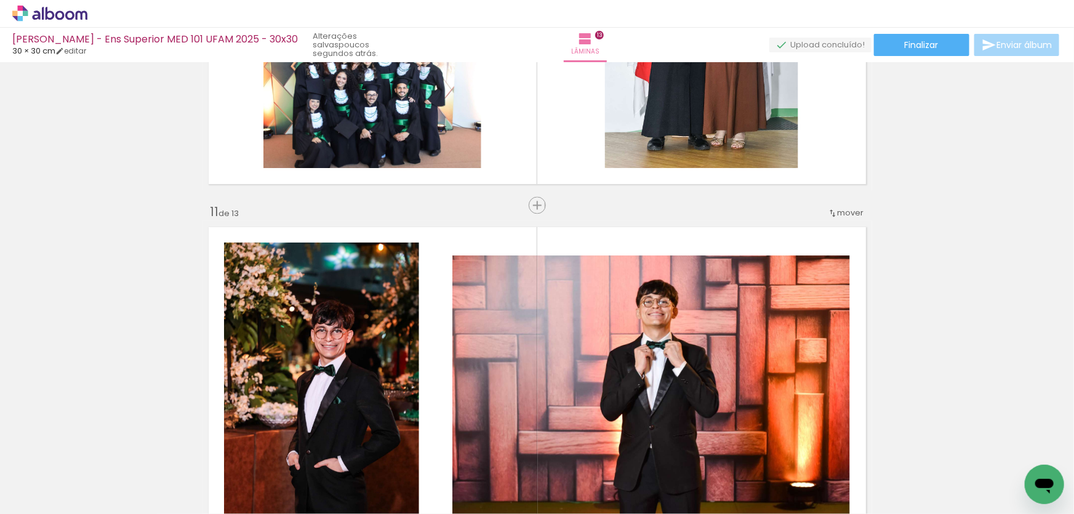
drag, startPoint x: 279, startPoint y: 465, endPoint x: 239, endPoint y: 461, distance: 39.6
click at [324, 393] on quentale-workspace at bounding box center [537, 257] width 1074 height 514
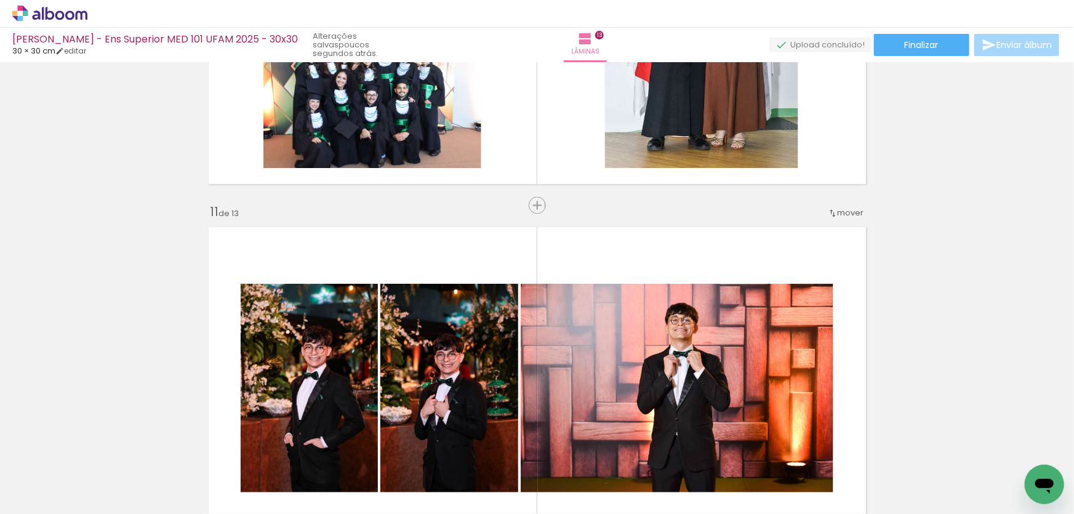
drag, startPoint x: 199, startPoint y: 471, endPoint x: 320, endPoint y: 378, distance: 152.2
click at [289, 405] on quentale-workspace at bounding box center [537, 257] width 1074 height 514
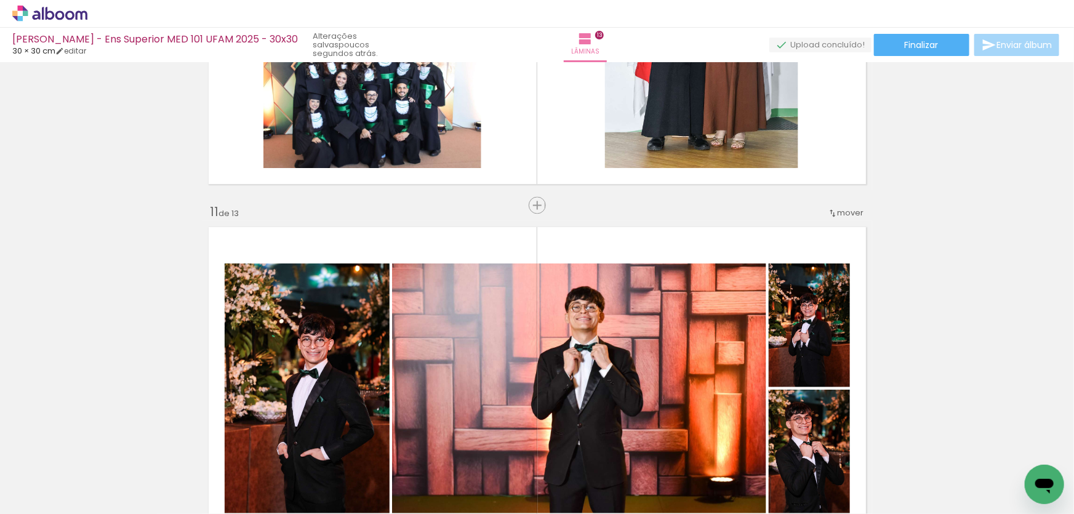
drag, startPoint x: 132, startPoint y: 476, endPoint x: 405, endPoint y: 363, distance: 296.0
click at [356, 389] on quentale-workspace at bounding box center [537, 257] width 1074 height 514
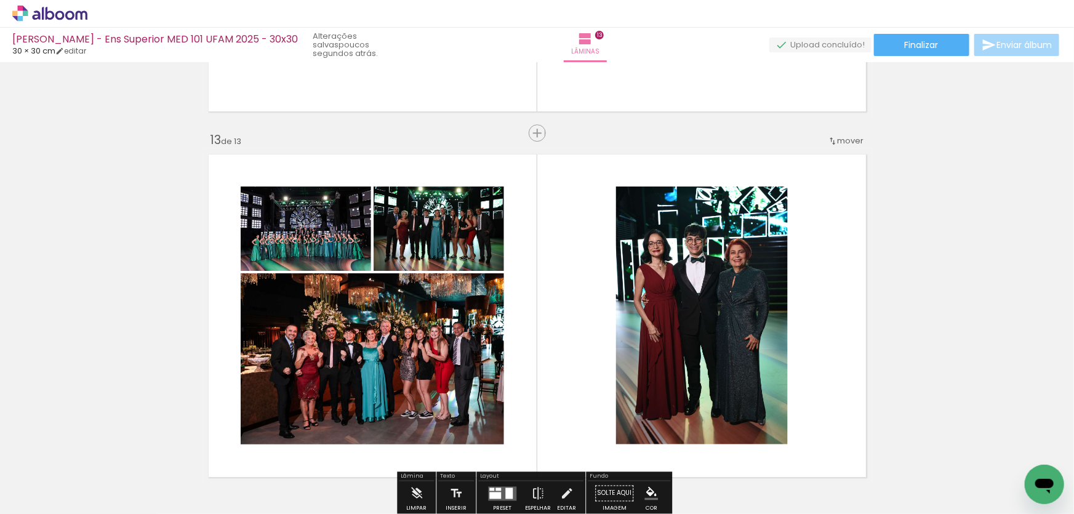
scroll to position [4315, 0]
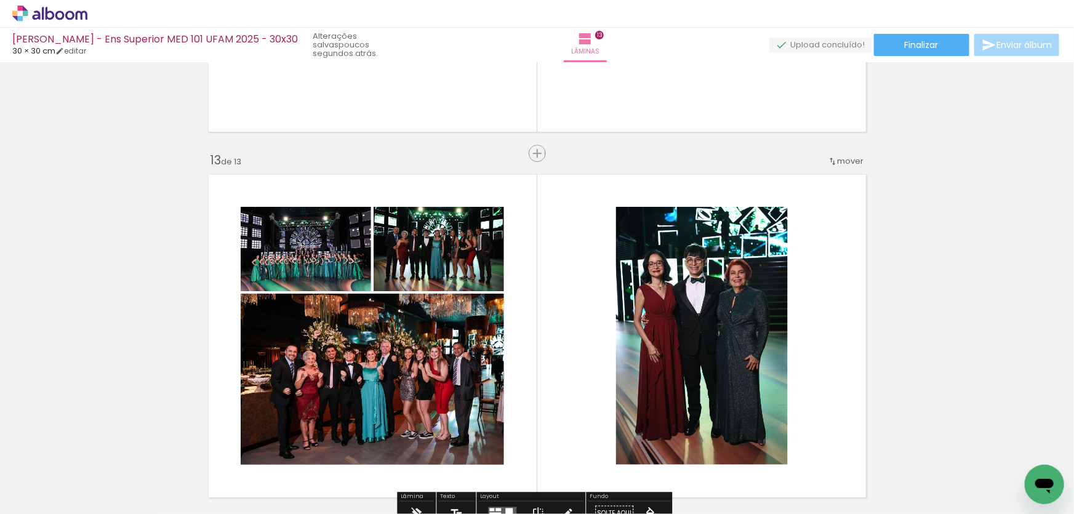
click at [839, 161] on span "mover" at bounding box center [850, 161] width 26 height 12
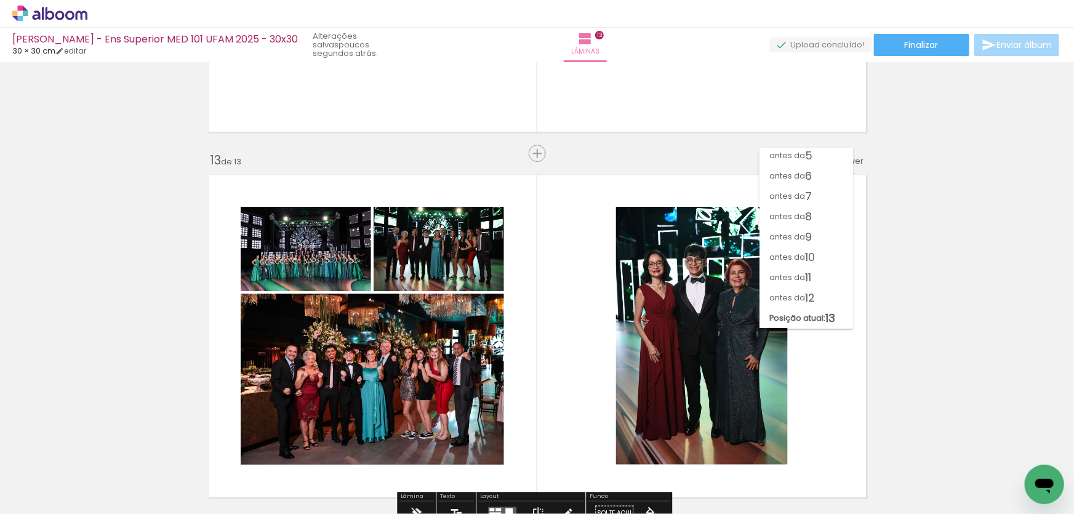
scroll to position [84, 0]
click at [798, 297] on span "antes da" at bounding box center [787, 298] width 36 height 20
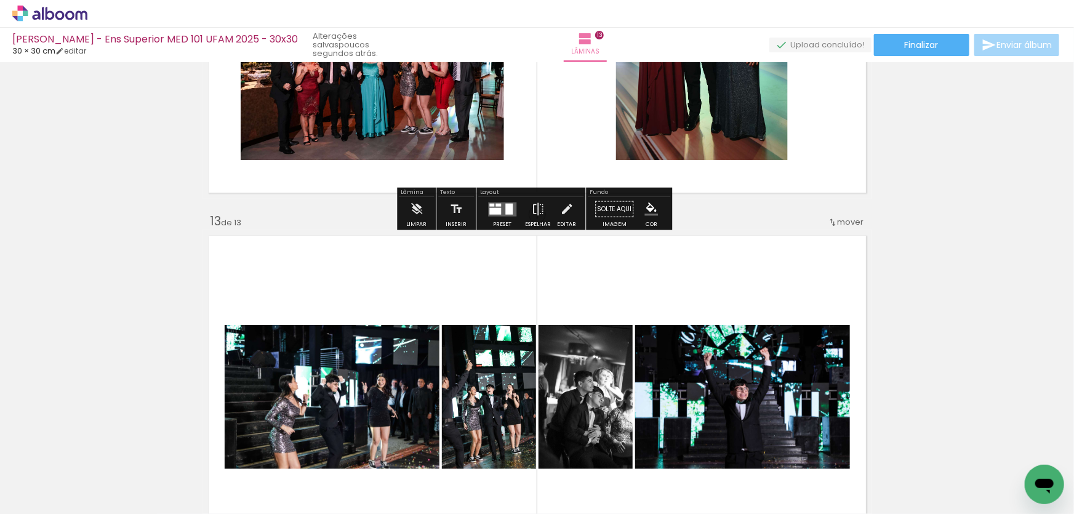
scroll to position [4371, 0]
